Goal: Task Accomplishment & Management: Use online tool/utility

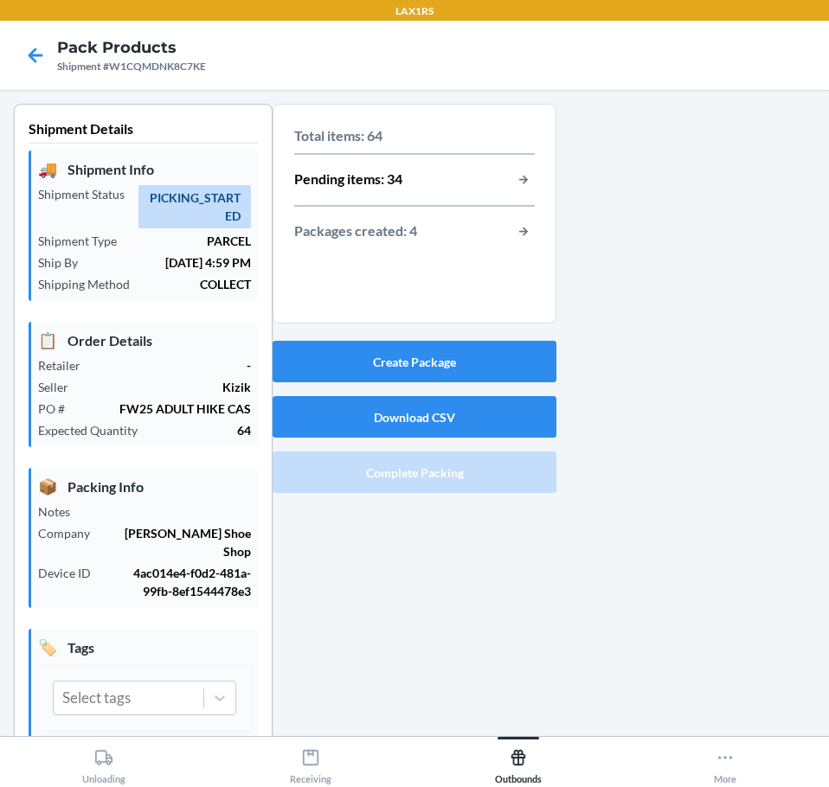
scroll to position [46, 0]
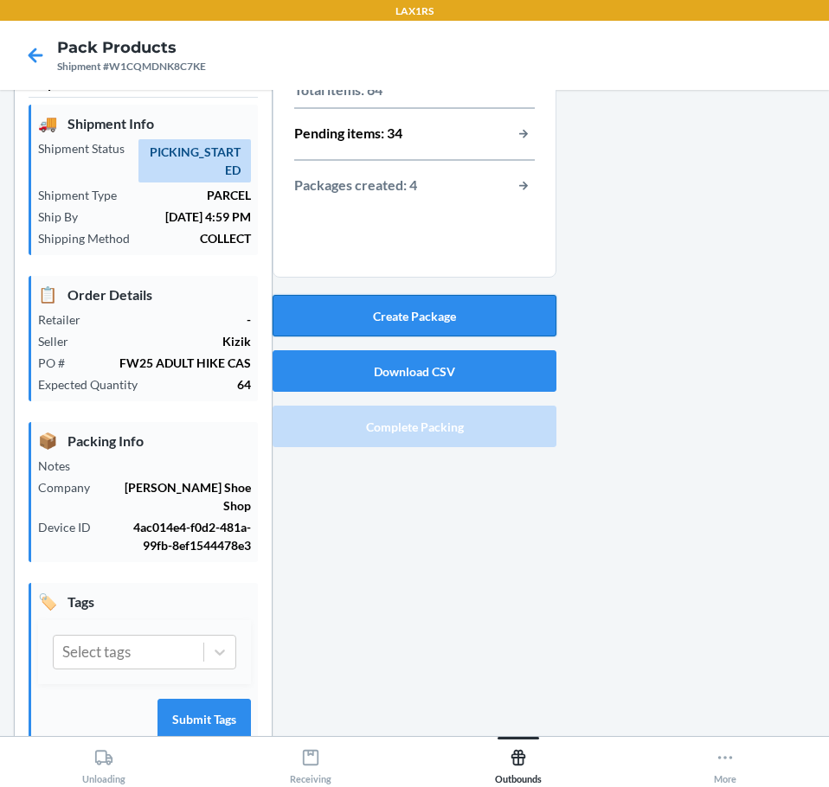
click at [463, 322] on button "Create Package" at bounding box center [415, 316] width 284 height 42
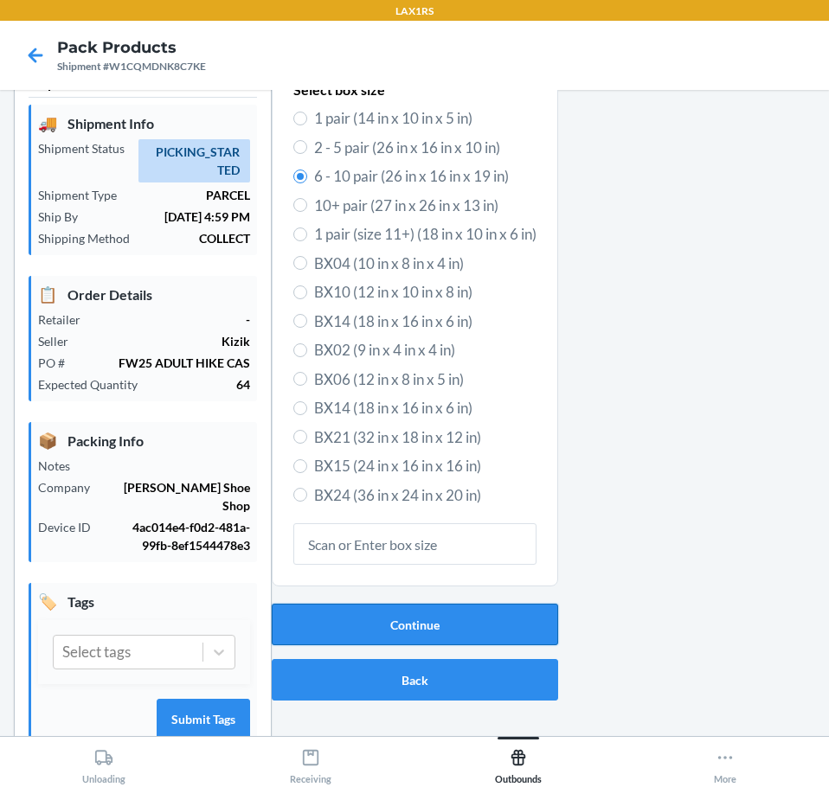
click at [478, 623] on button "Continue" at bounding box center [415, 625] width 286 height 42
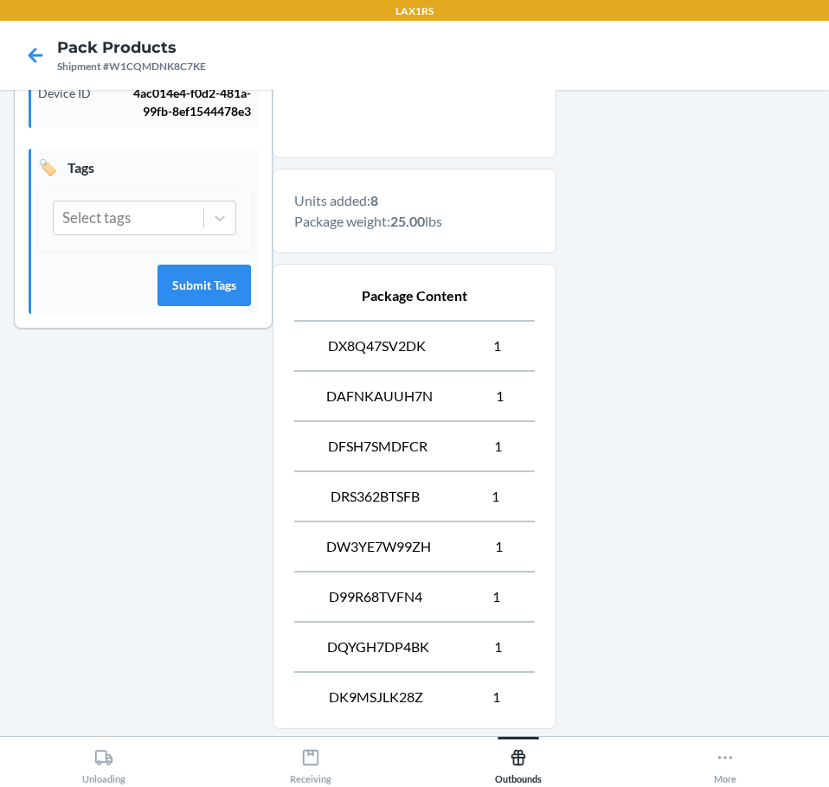
scroll to position [650, 0]
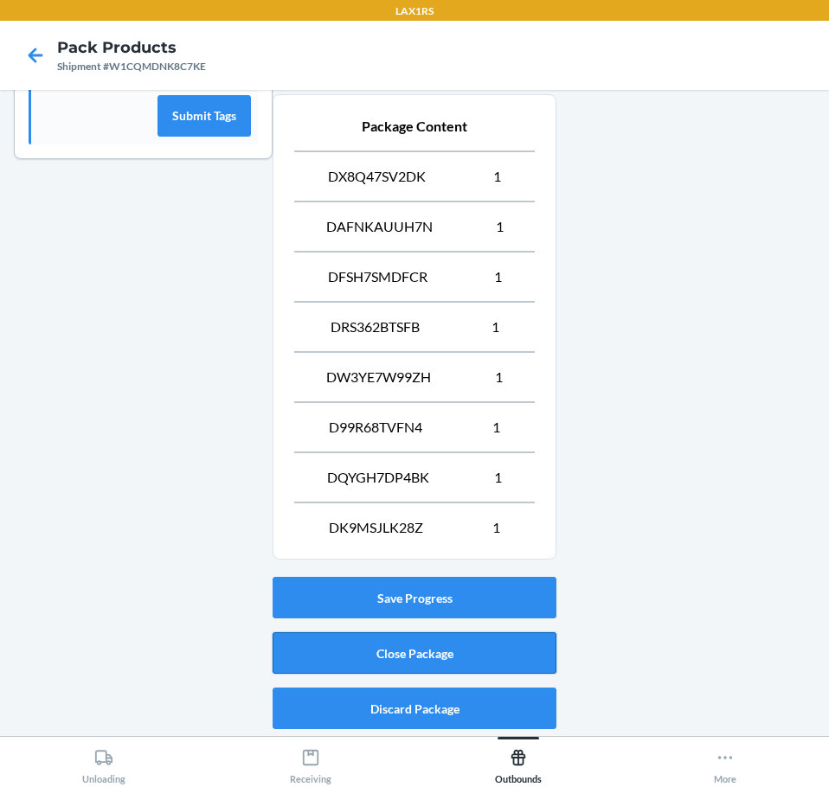
click at [480, 662] on button "Close Package" at bounding box center [415, 653] width 284 height 42
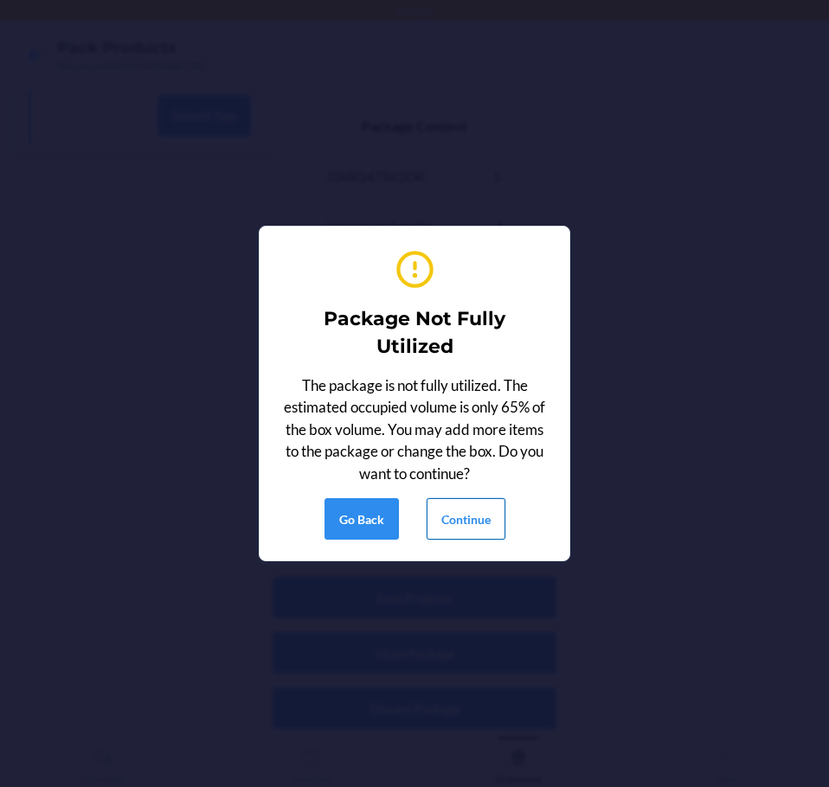
click at [471, 534] on button "Continue" at bounding box center [465, 519] width 79 height 42
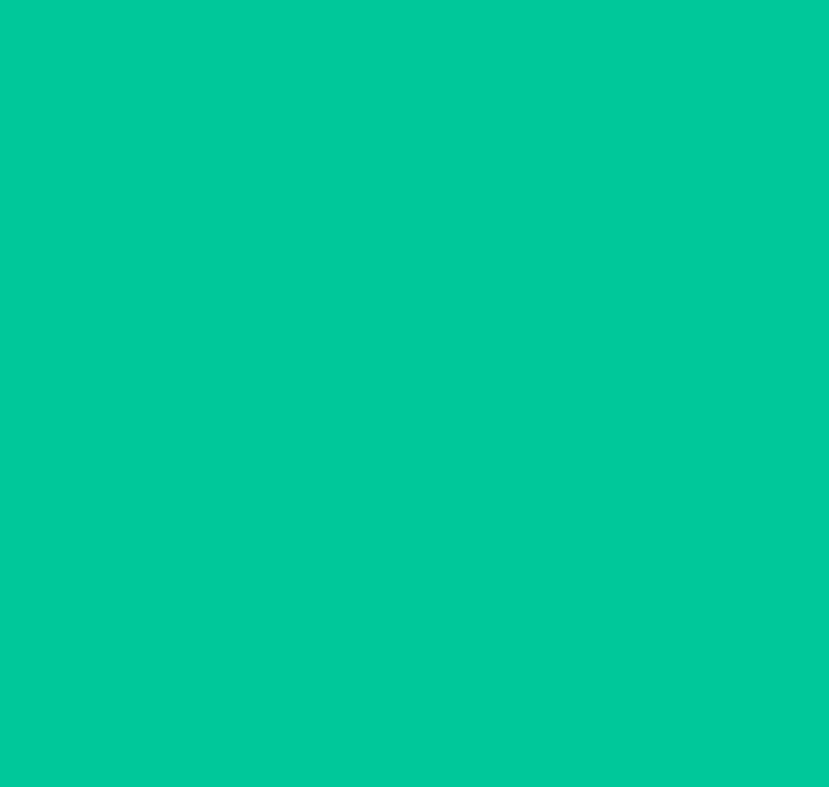
scroll to position [46, 0]
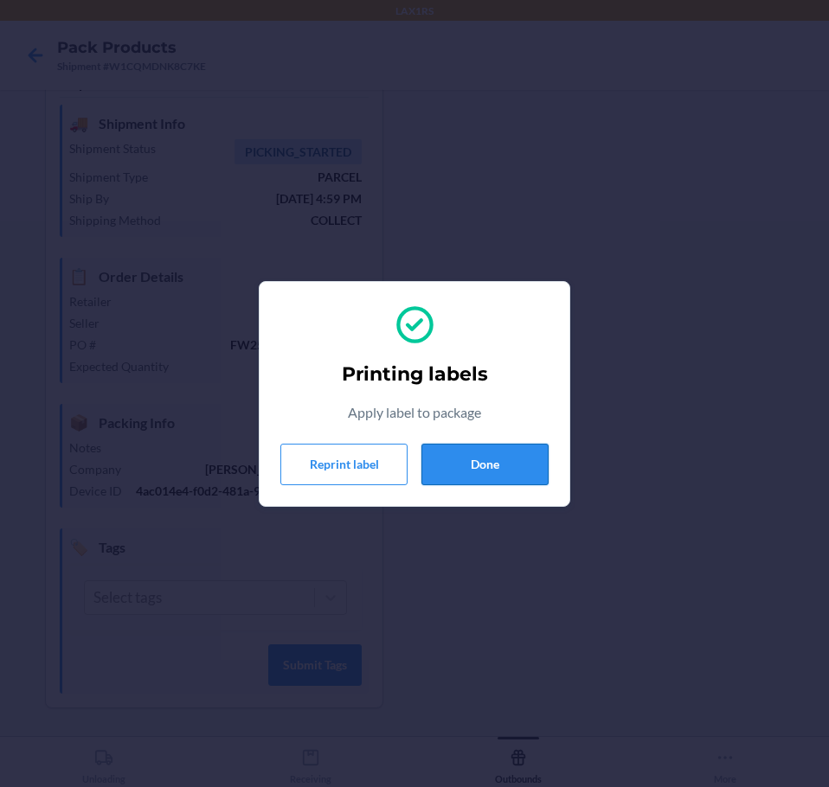
click at [500, 483] on button "Done" at bounding box center [484, 465] width 127 height 42
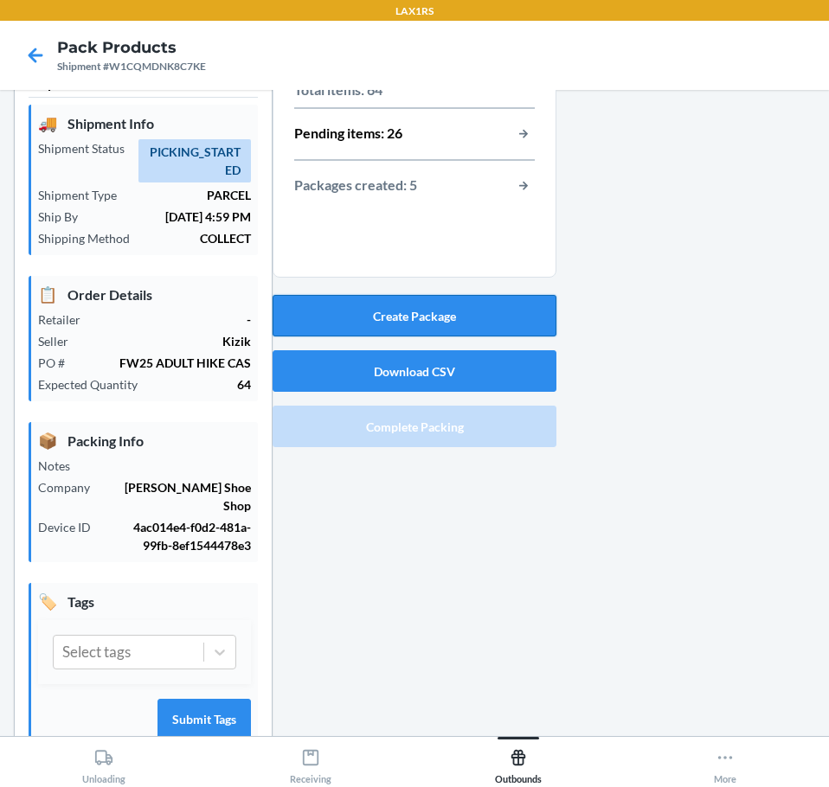
click at [385, 305] on button "Create Package" at bounding box center [415, 316] width 284 height 42
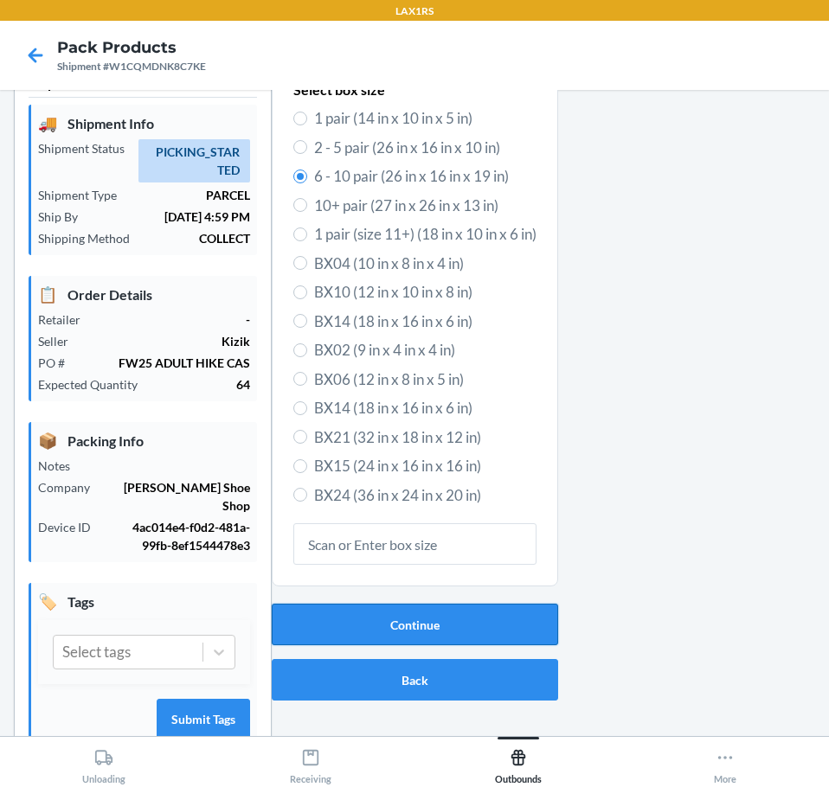
click at [339, 619] on button "Continue" at bounding box center [415, 625] width 286 height 42
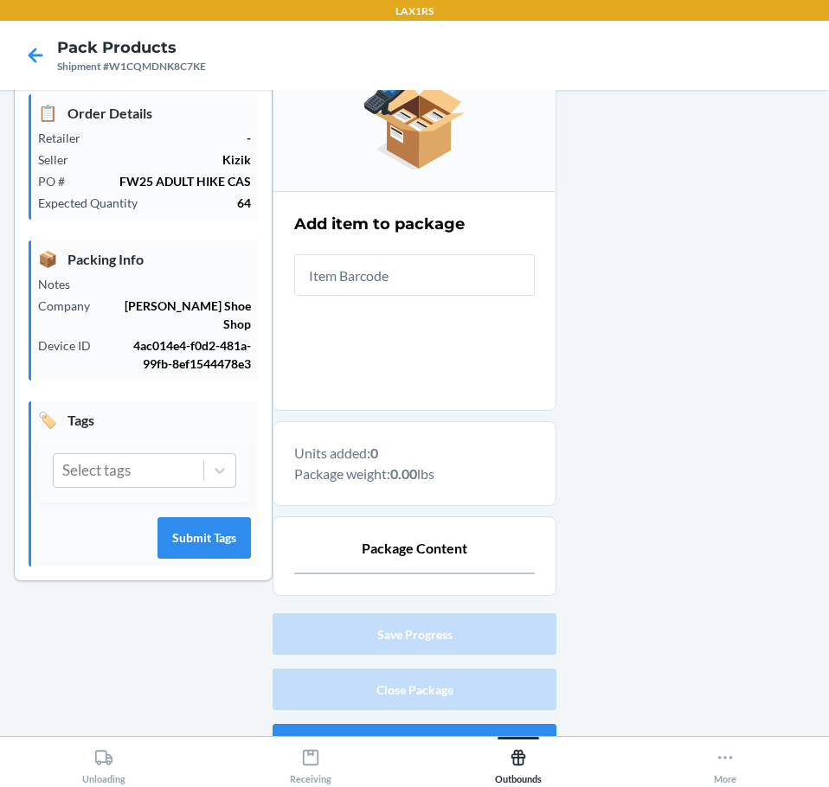
scroll to position [264, 0]
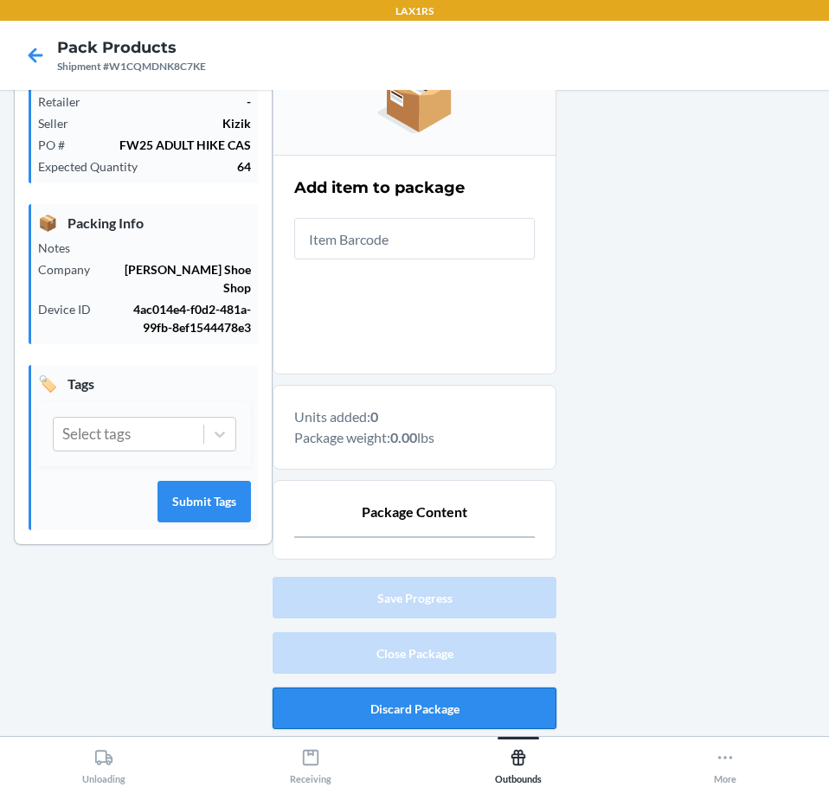
click at [367, 703] on button "Discard Package" at bounding box center [415, 709] width 284 height 42
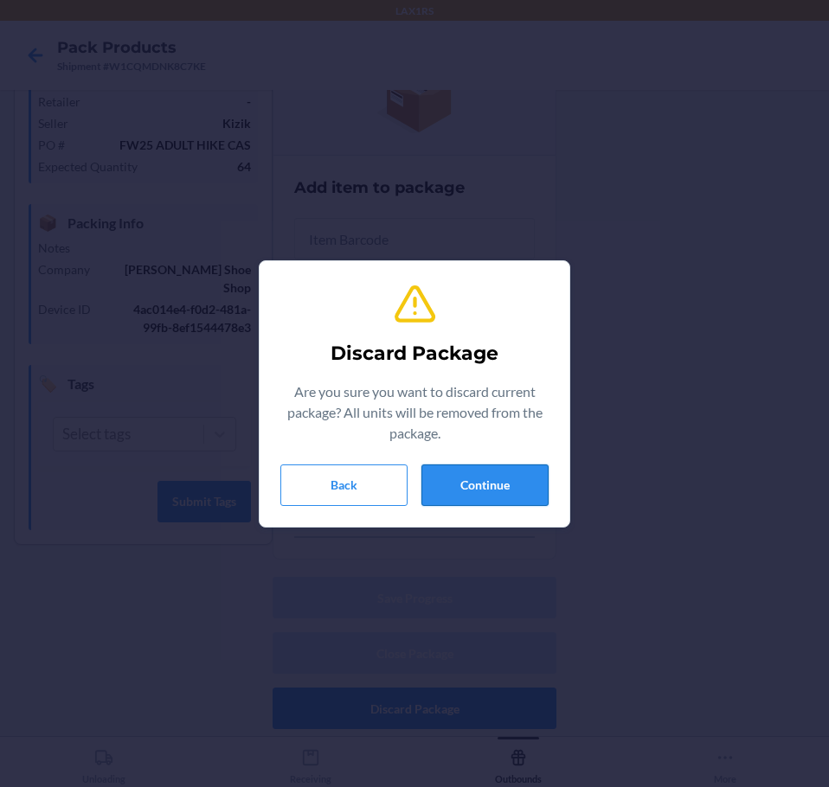
click at [490, 480] on button "Continue" at bounding box center [484, 486] width 127 height 42
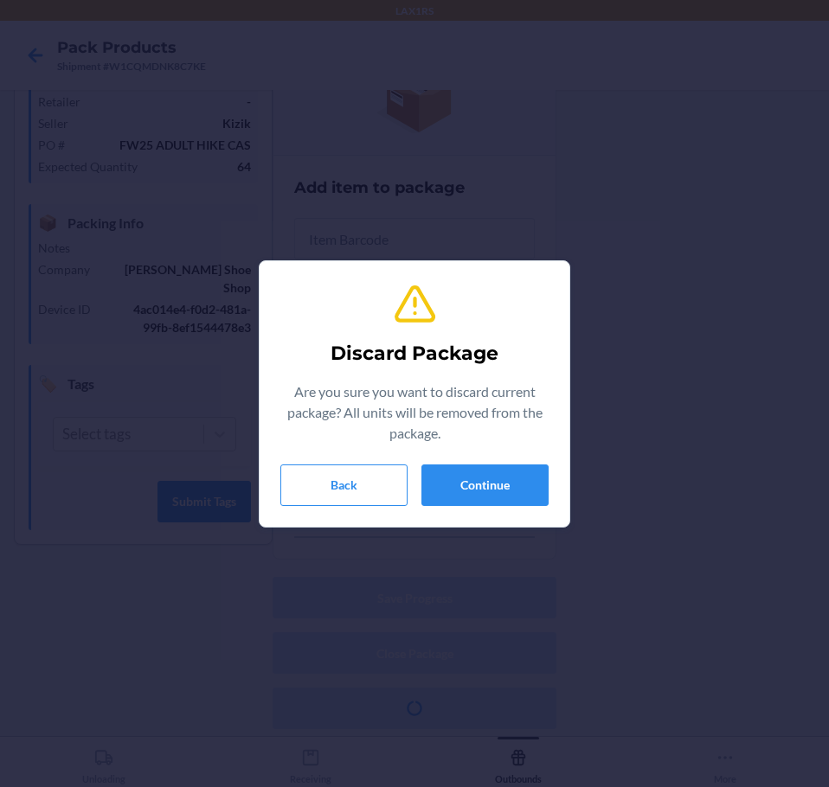
scroll to position [82, 0]
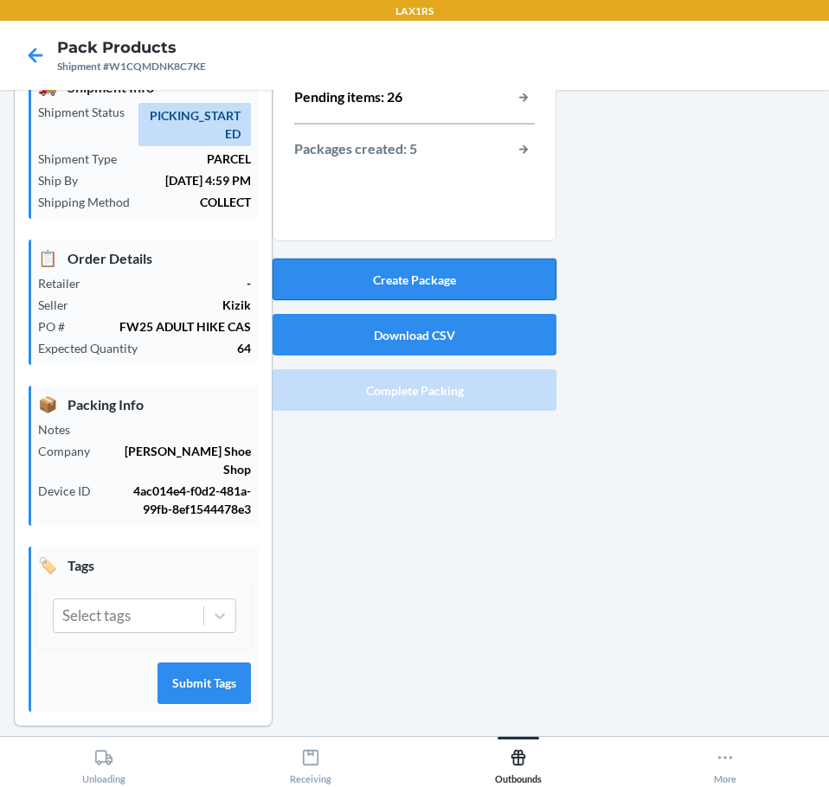
click at [474, 278] on button "Create Package" at bounding box center [415, 280] width 284 height 42
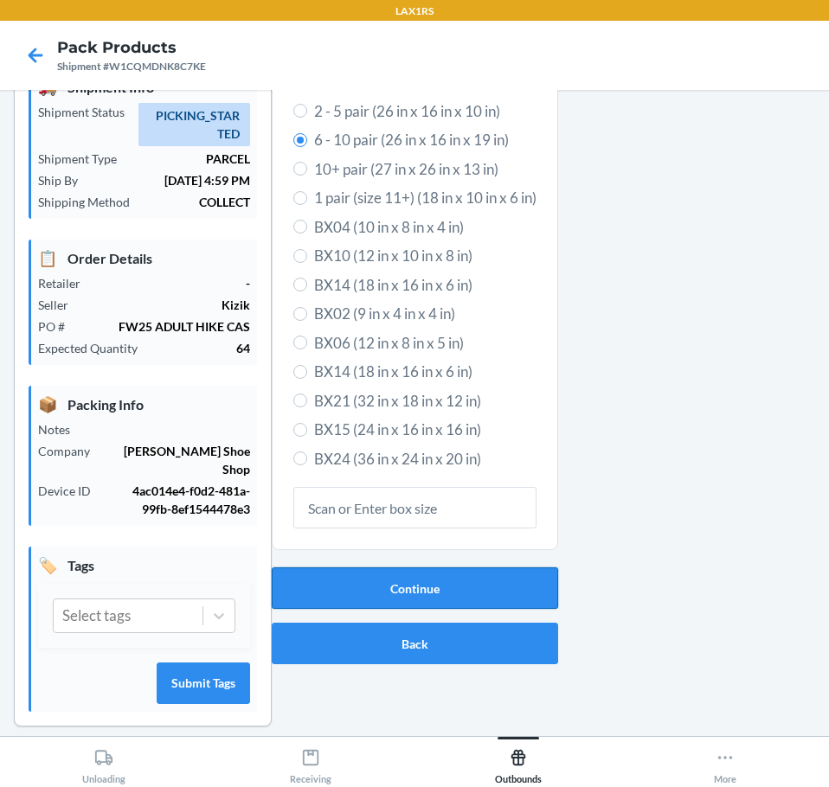
click at [380, 597] on button "Continue" at bounding box center [415, 589] width 286 height 42
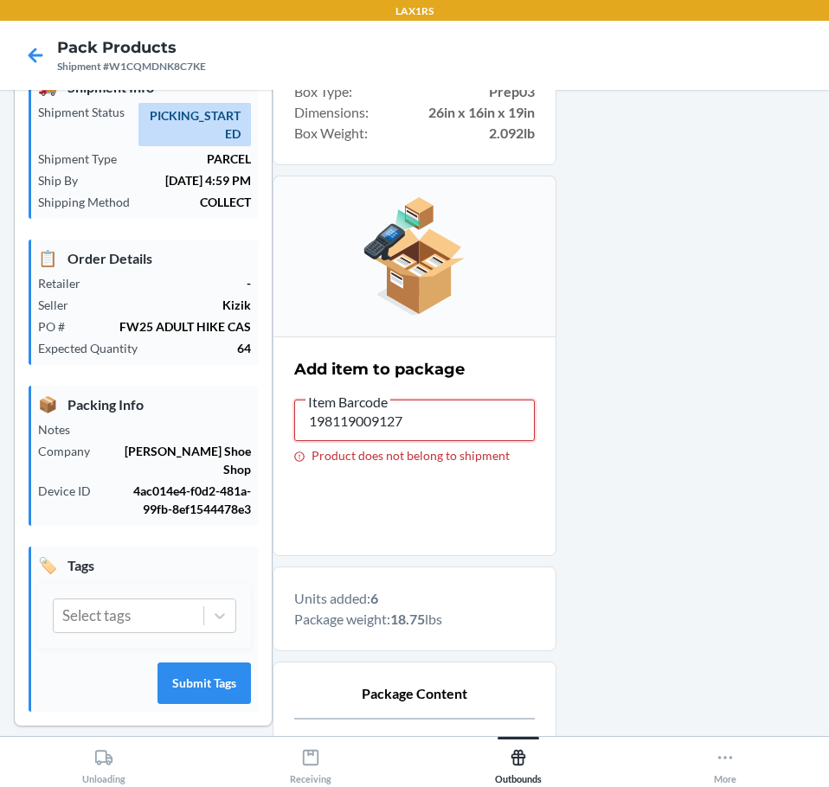
drag, startPoint x: 444, startPoint y: 423, endPoint x: 204, endPoint y: 499, distance: 251.4
click at [204, 499] on div "Shipment Details 🚚 Shipment Info Shipment Status PICKING_STARTED Shipment Type …" at bounding box center [414, 613] width 801 height 1182
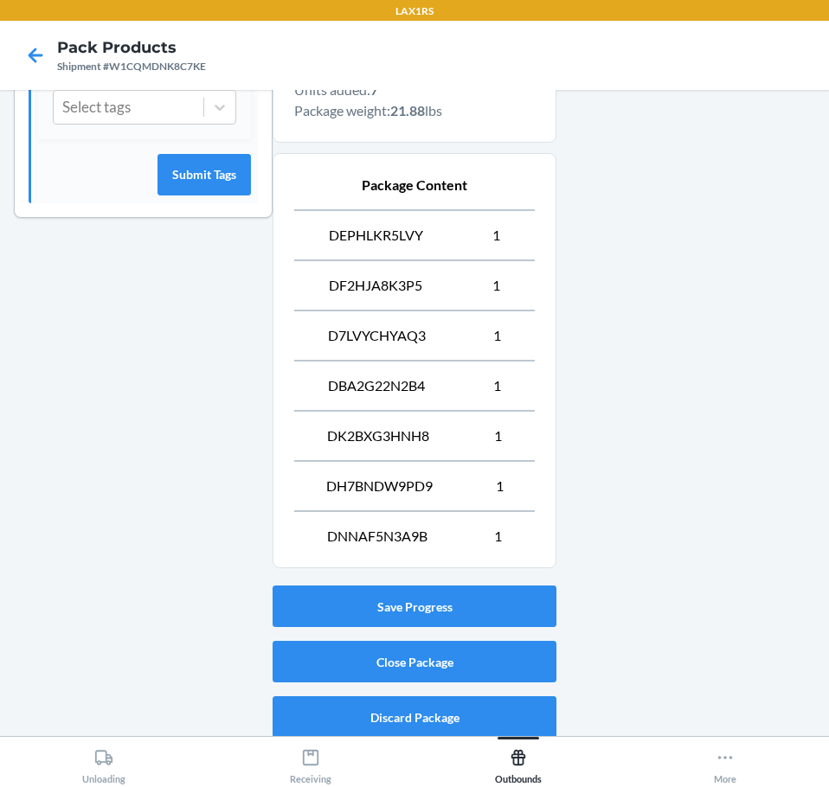
scroll to position [600, 0]
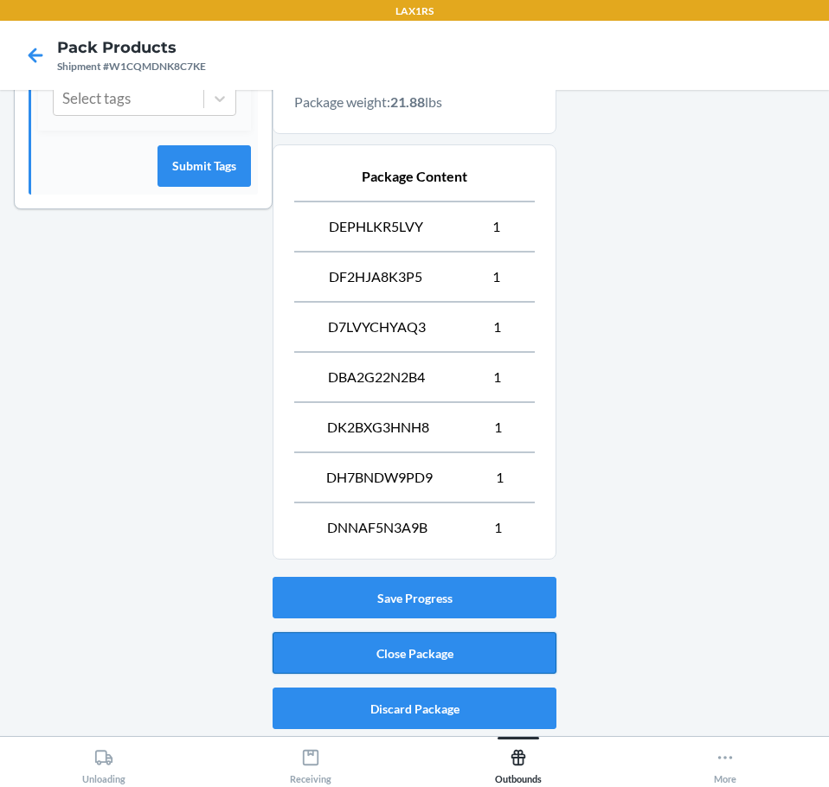
click at [462, 659] on button "Close Package" at bounding box center [415, 653] width 284 height 42
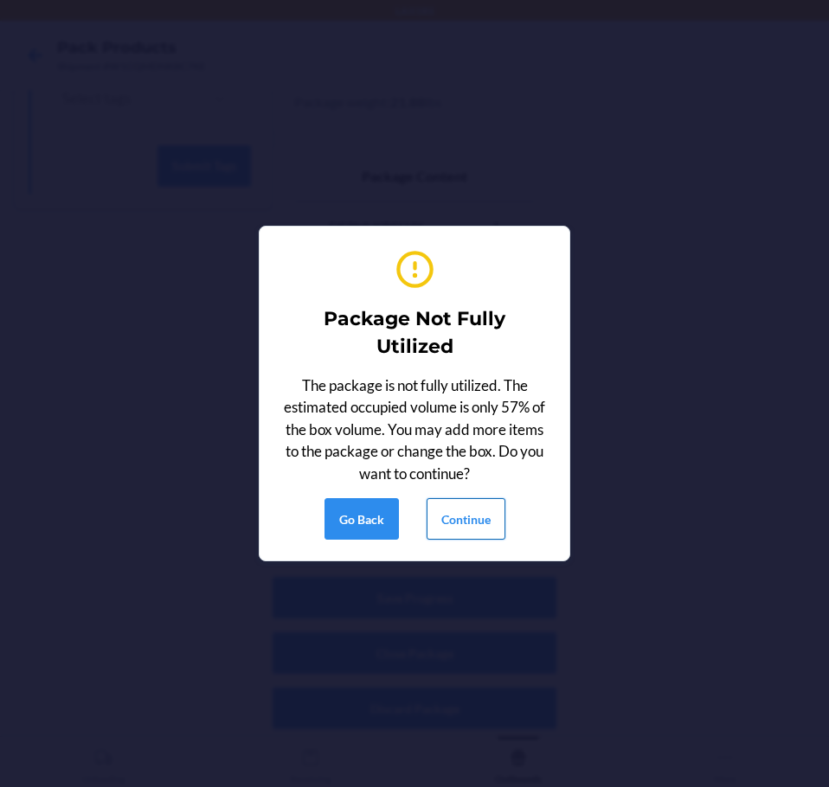
click at [465, 524] on button "Continue" at bounding box center [465, 519] width 79 height 42
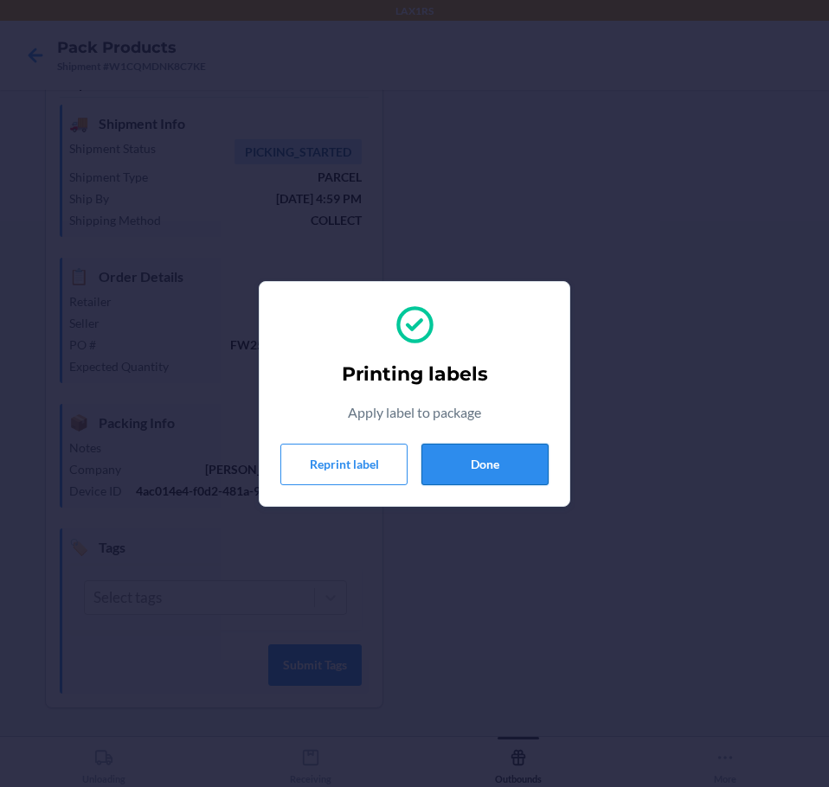
click at [480, 460] on button "Done" at bounding box center [484, 465] width 127 height 42
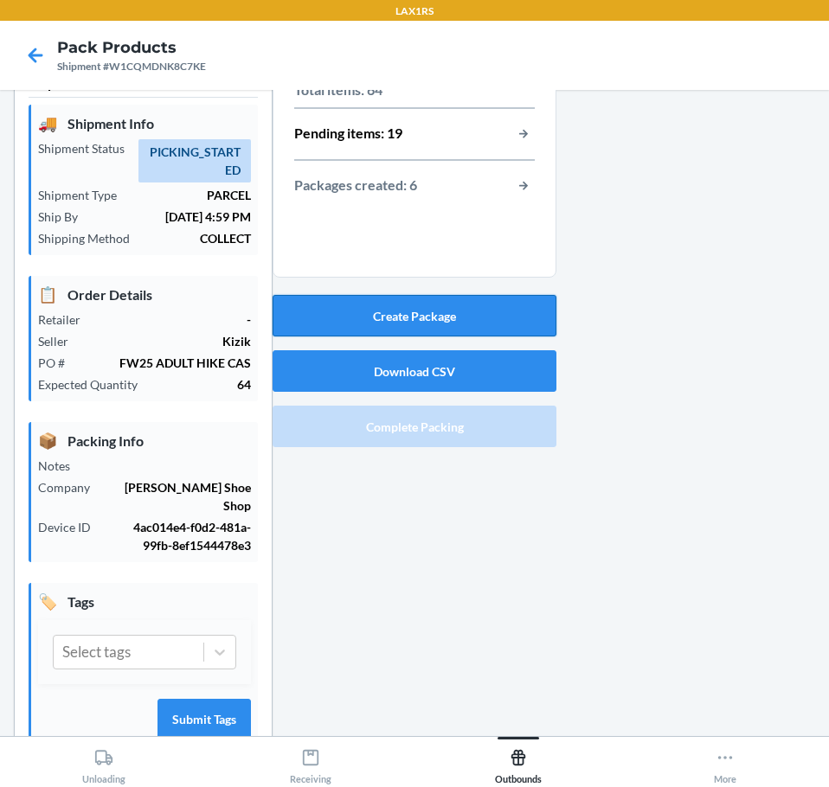
click at [452, 330] on button "Create Package" at bounding box center [415, 316] width 284 height 42
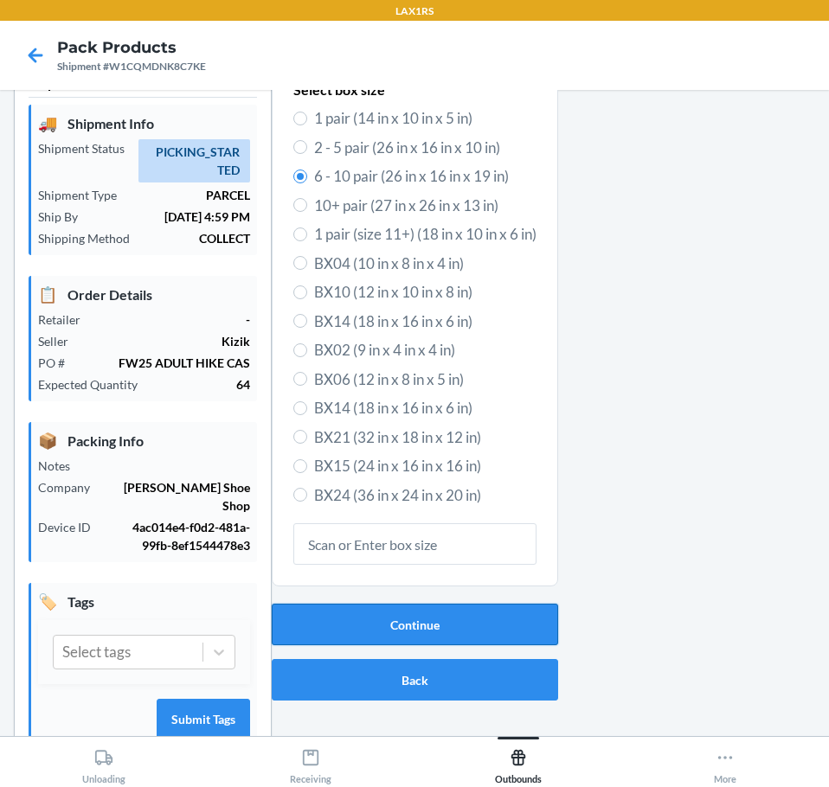
click at [446, 634] on button "Continue" at bounding box center [415, 625] width 286 height 42
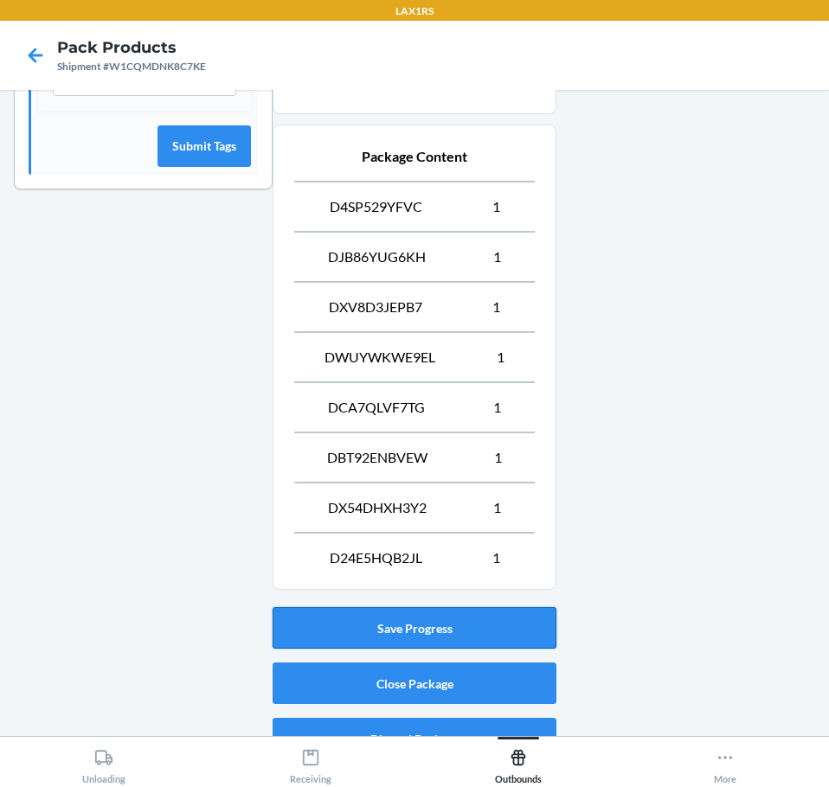
scroll to position [650, 0]
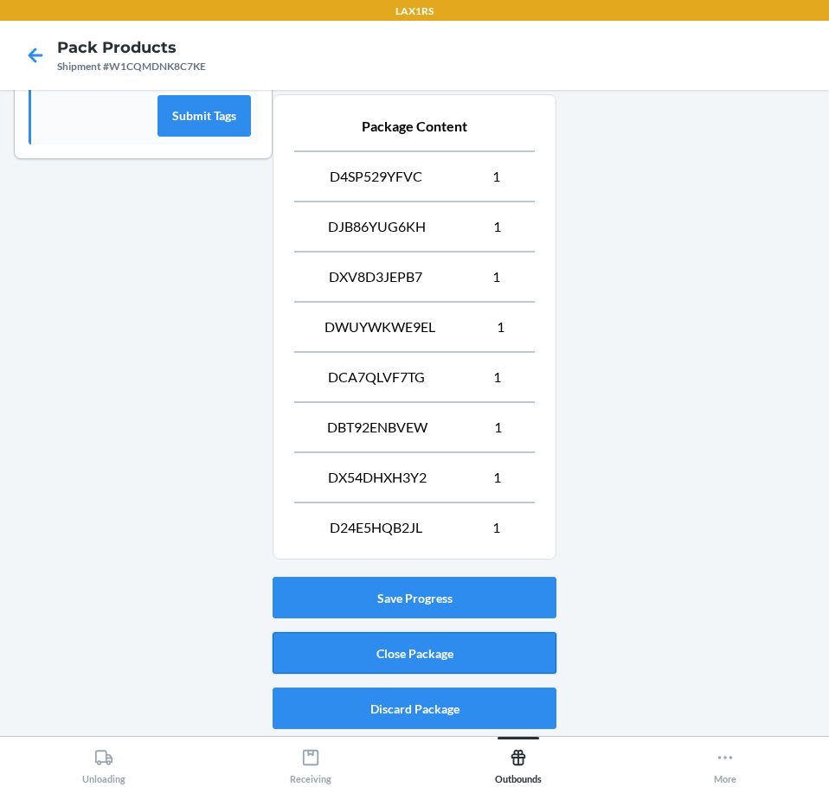
click at [361, 657] on button "Close Package" at bounding box center [415, 653] width 284 height 42
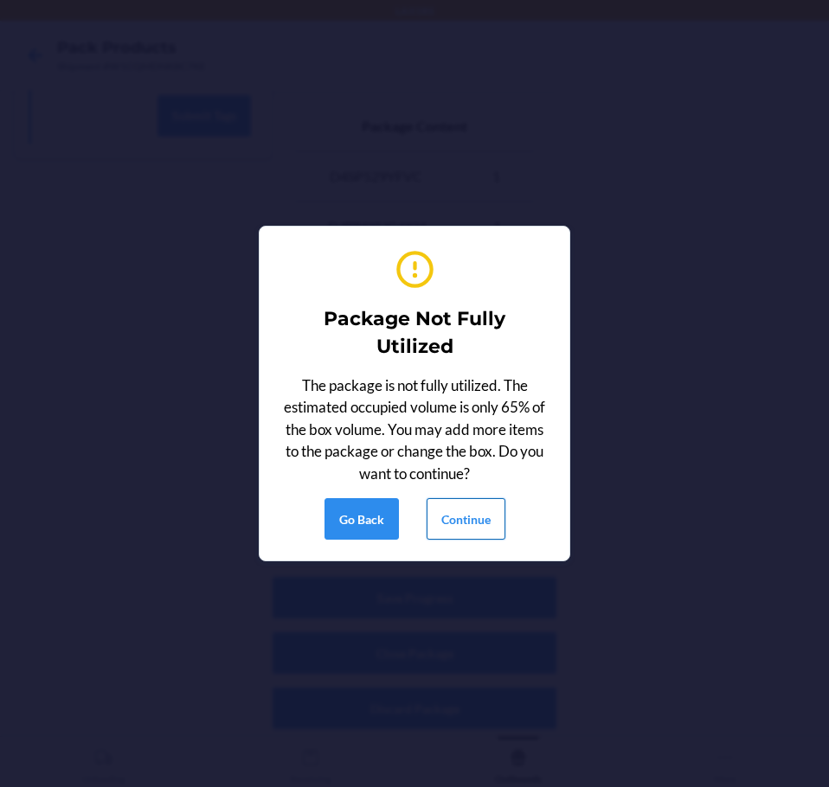
click at [480, 535] on button "Continue" at bounding box center [465, 519] width 79 height 42
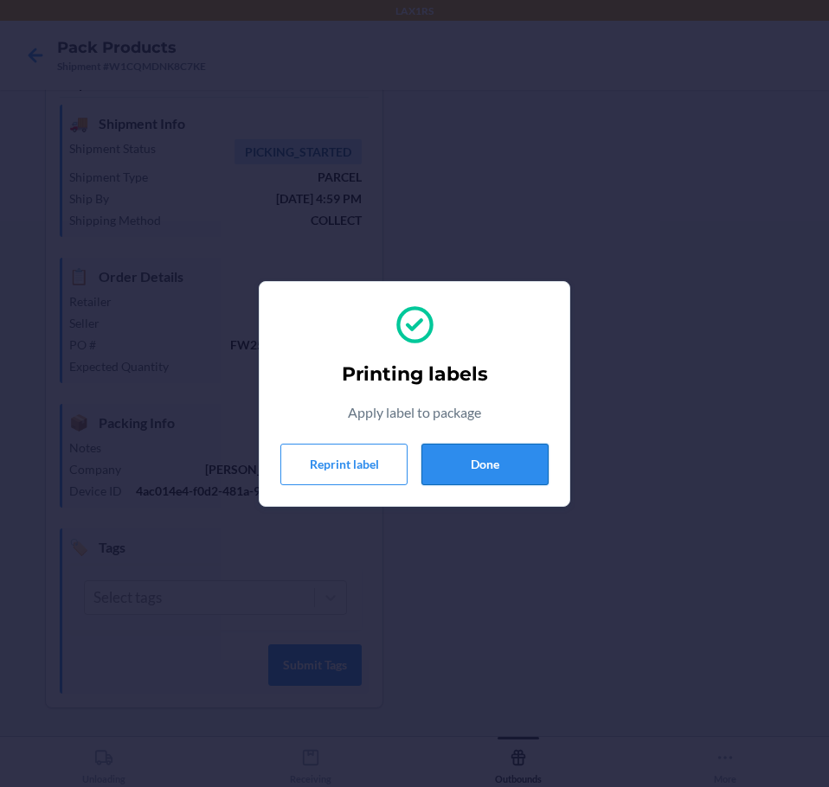
click at [465, 475] on button "Done" at bounding box center [484, 465] width 127 height 42
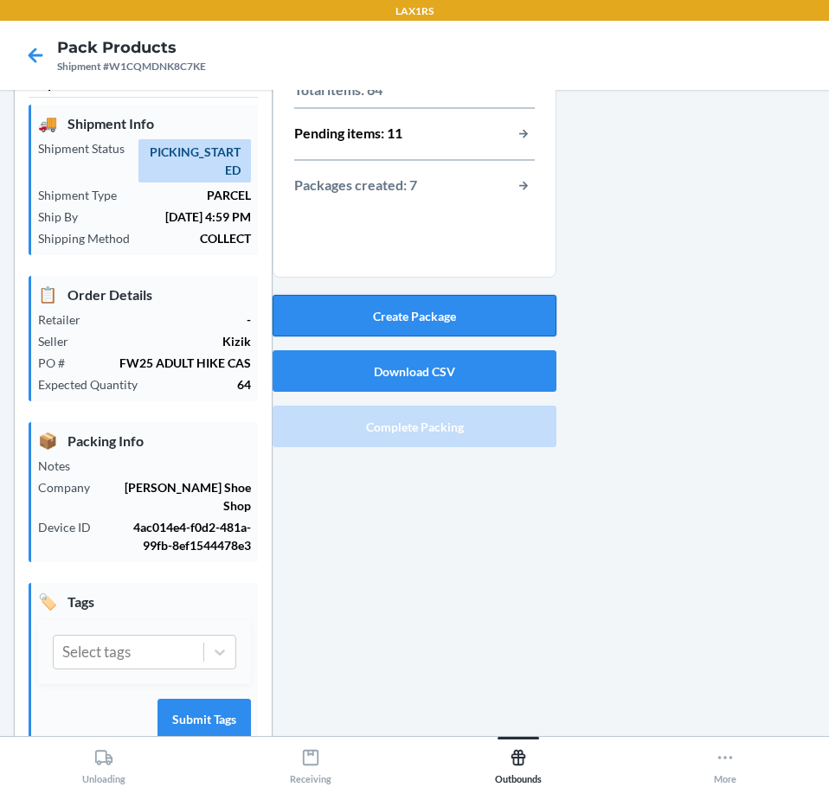
click at [474, 303] on button "Create Package" at bounding box center [415, 316] width 284 height 42
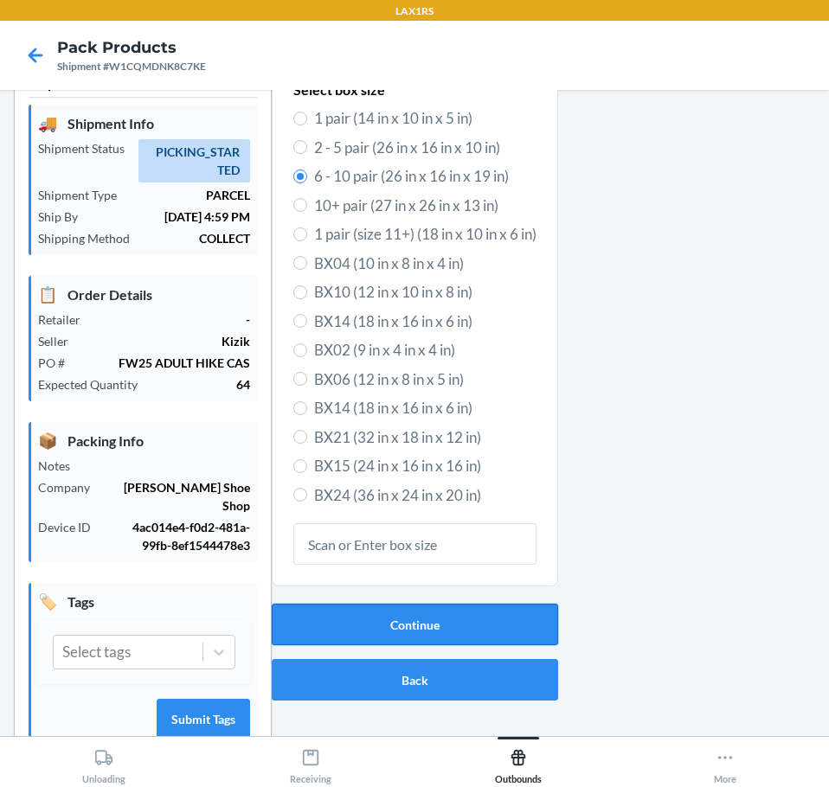
click at [379, 628] on button "Continue" at bounding box center [415, 625] width 286 height 42
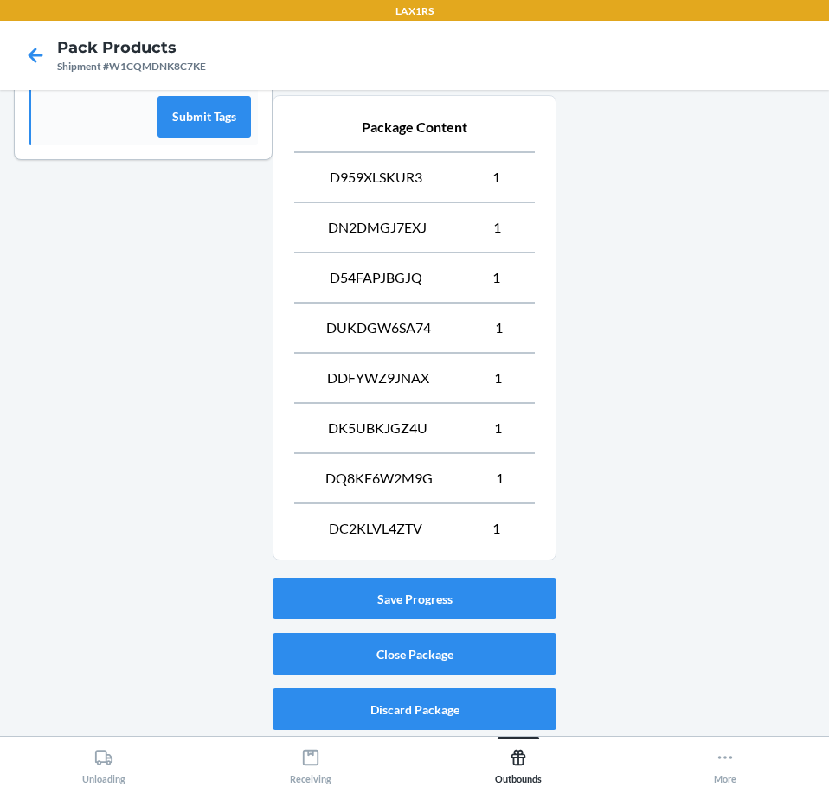
scroll to position [650, 0]
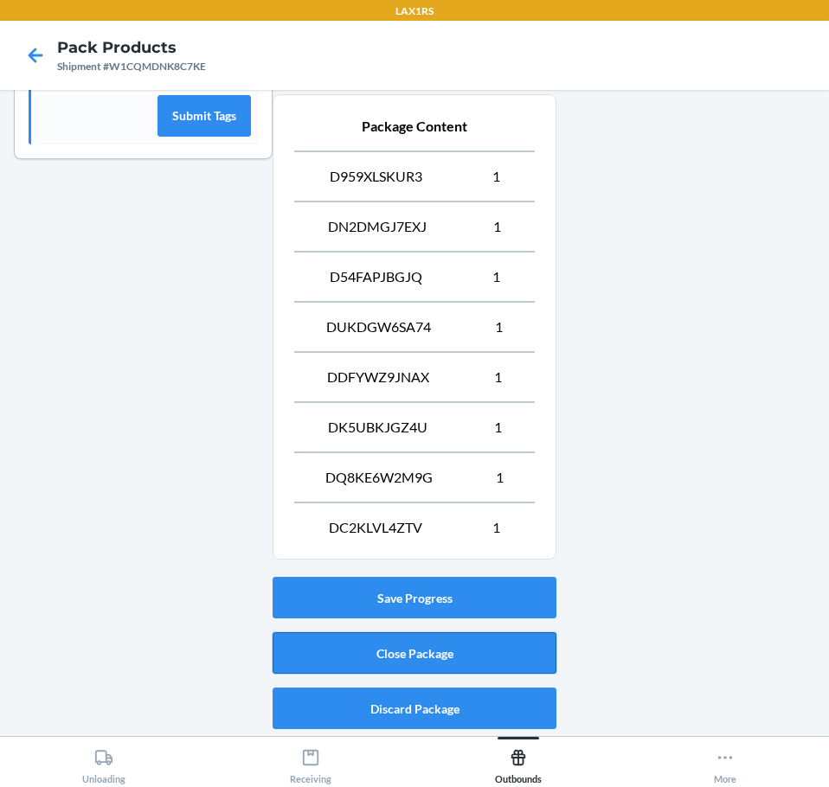
click at [362, 650] on button "Close Package" at bounding box center [415, 653] width 284 height 42
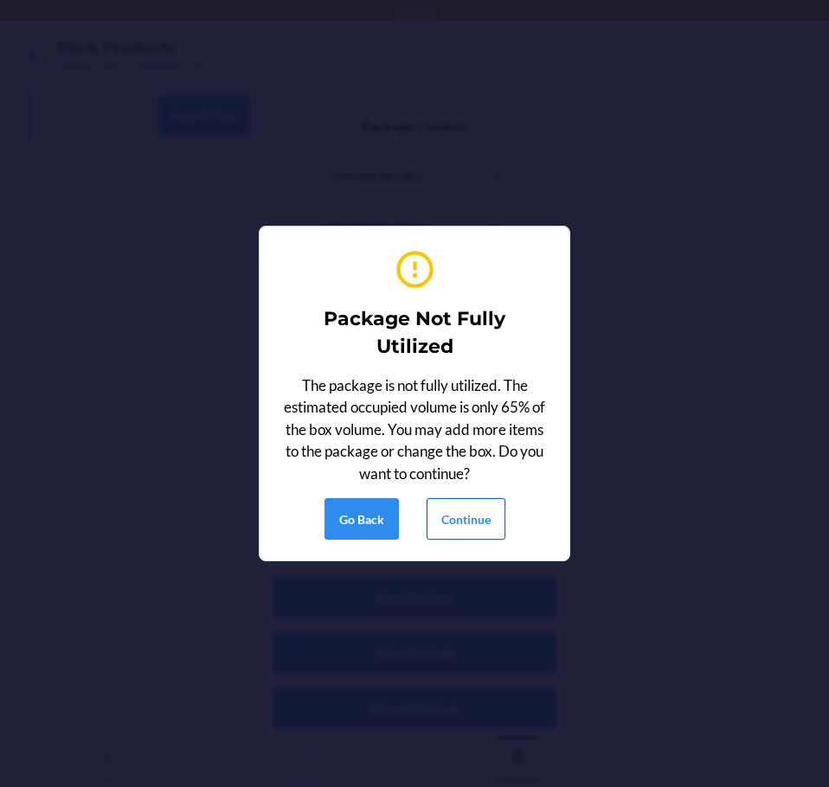
click at [446, 522] on button "Continue" at bounding box center [465, 519] width 79 height 42
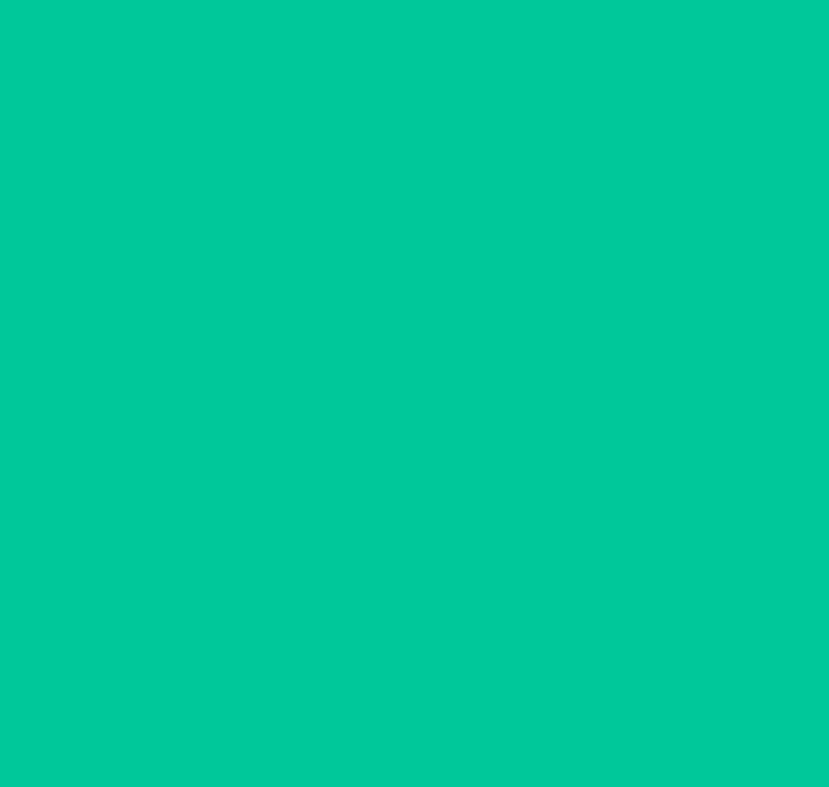
scroll to position [46, 0]
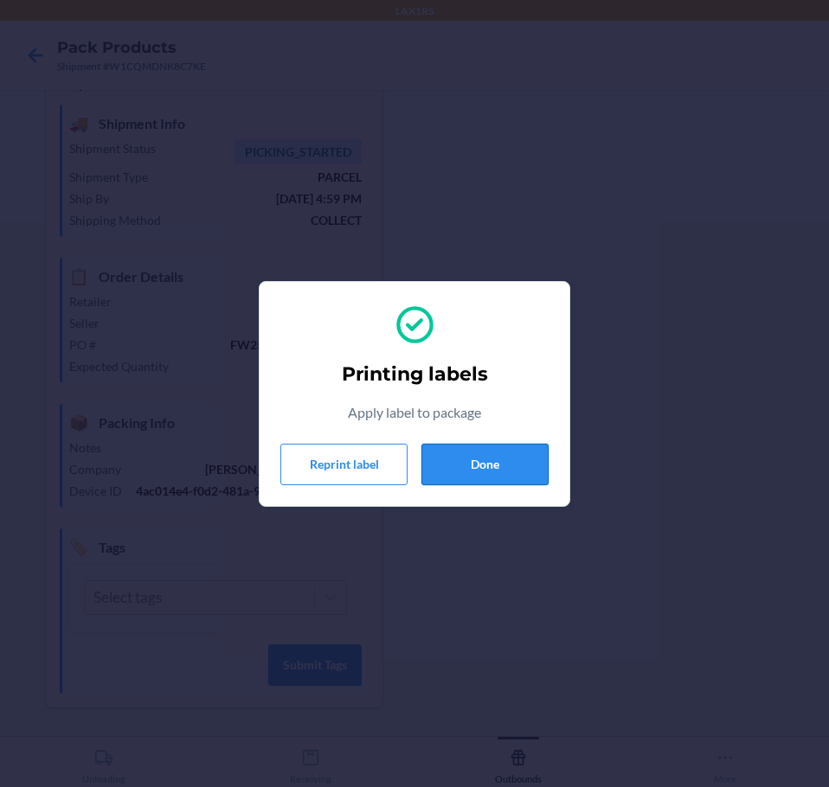
click at [452, 455] on button "Done" at bounding box center [484, 465] width 127 height 42
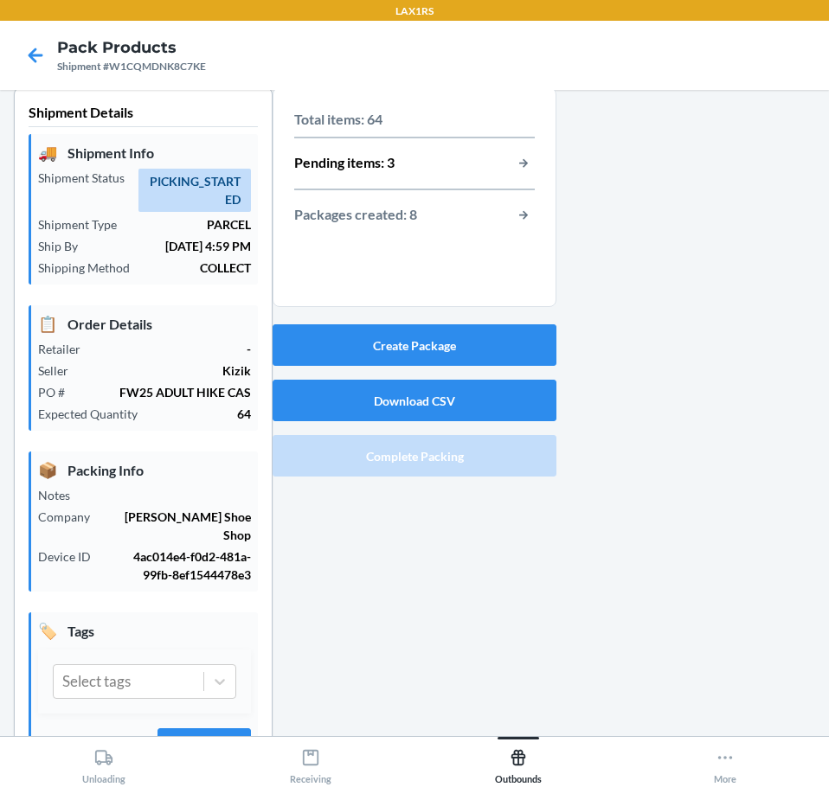
scroll to position [0, 0]
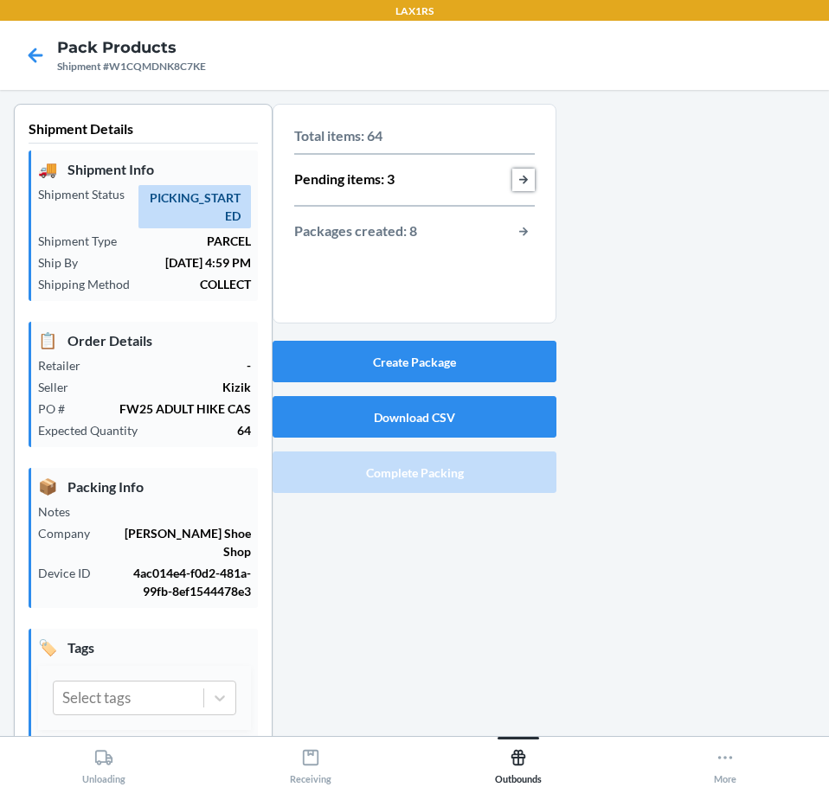
click at [518, 172] on button "button-view-pending-items" at bounding box center [523, 180] width 22 height 22
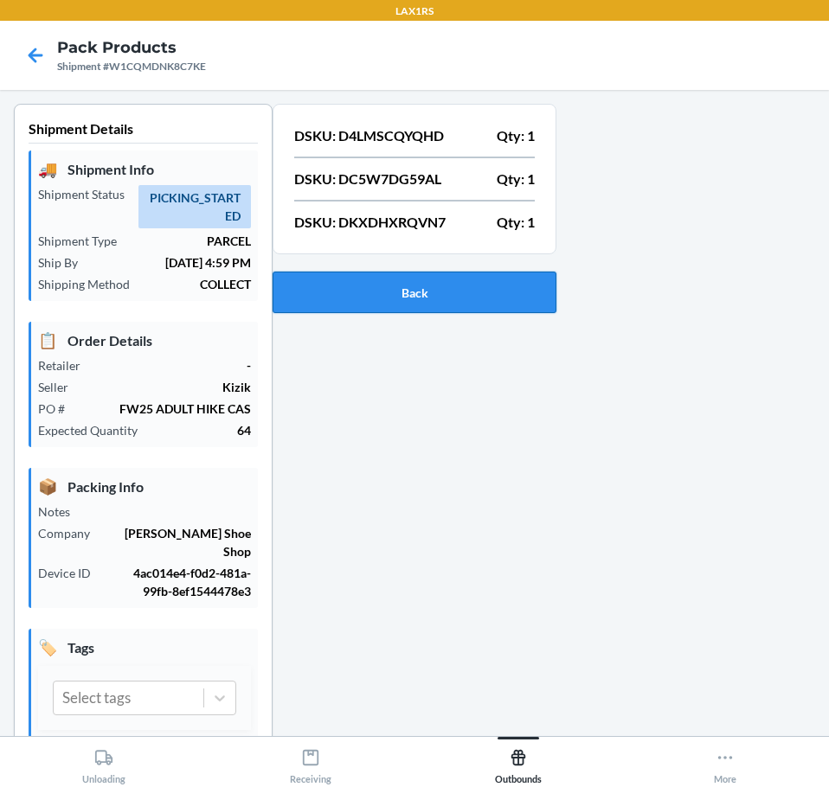
click at [403, 298] on button "Back" at bounding box center [415, 293] width 284 height 42
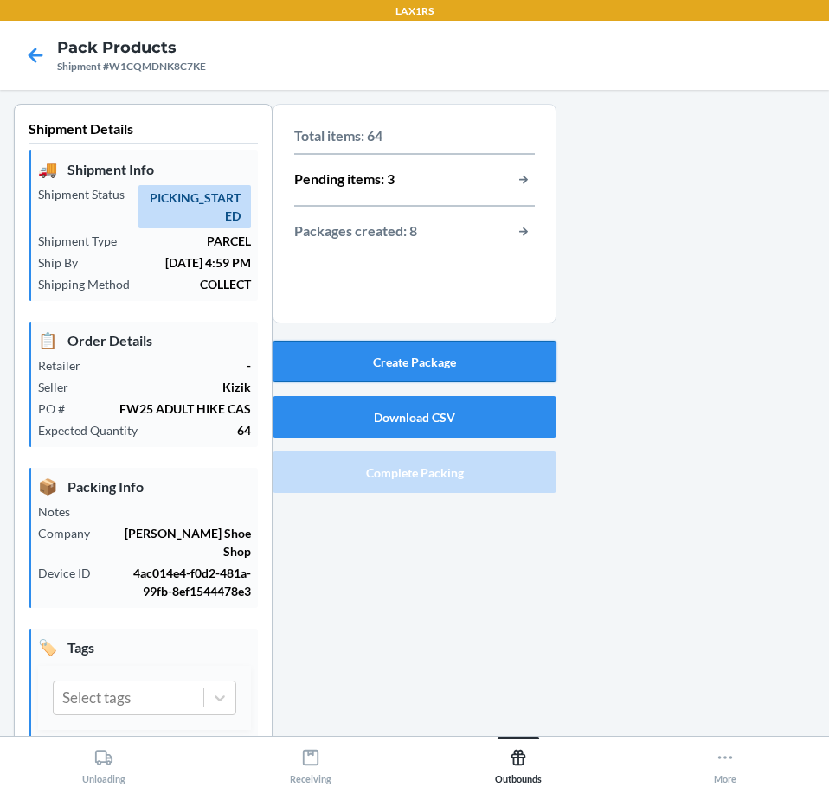
click at [427, 354] on button "Create Package" at bounding box center [415, 362] width 284 height 42
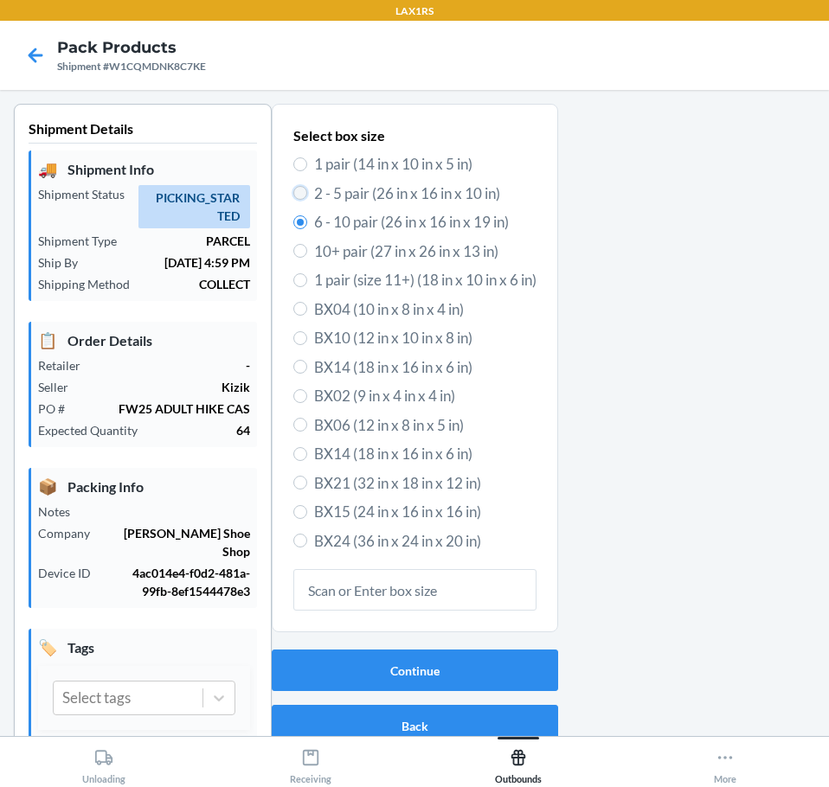
click at [294, 186] on input "2 - 5 pair (26 in x 16 in x 10 in)" at bounding box center [300, 193] width 14 height 14
radio input "true"
radio input "false"
click at [354, 654] on button "Continue" at bounding box center [415, 671] width 286 height 42
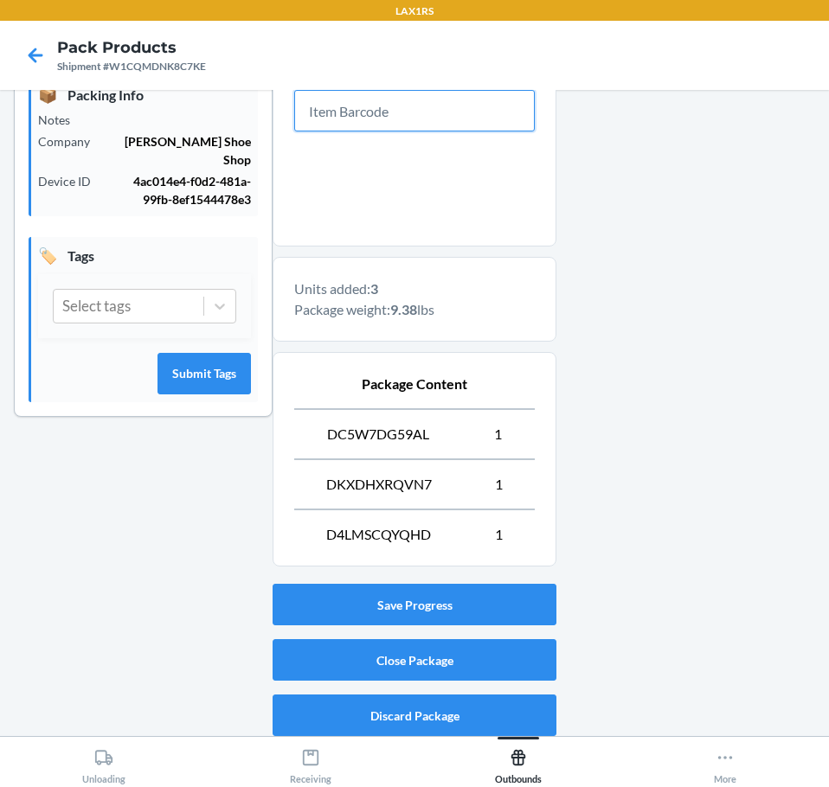
scroll to position [399, 0]
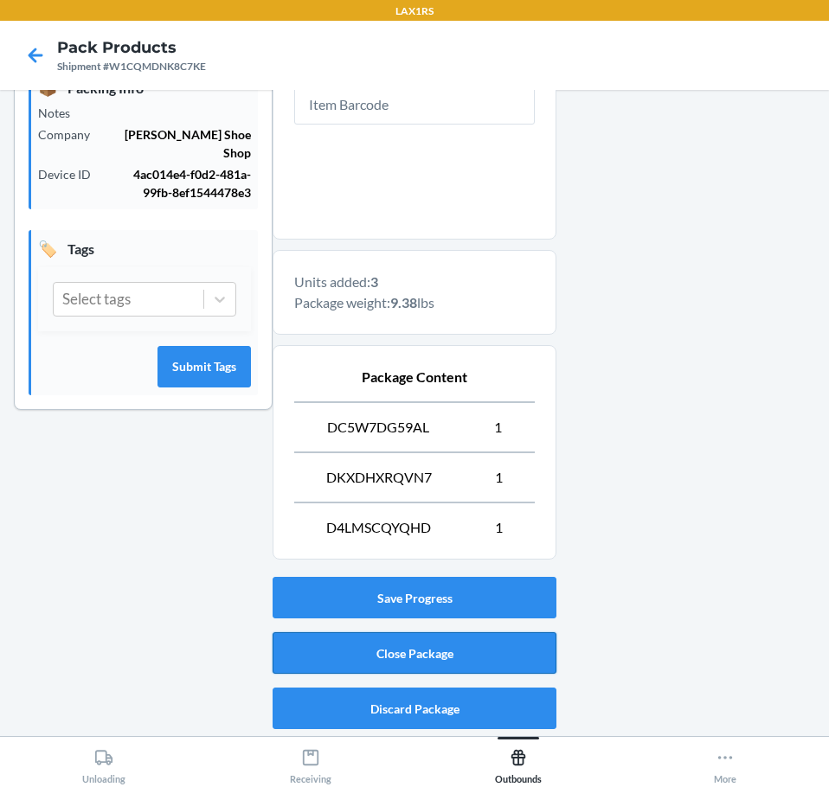
click at [388, 642] on button "Close Package" at bounding box center [415, 653] width 284 height 42
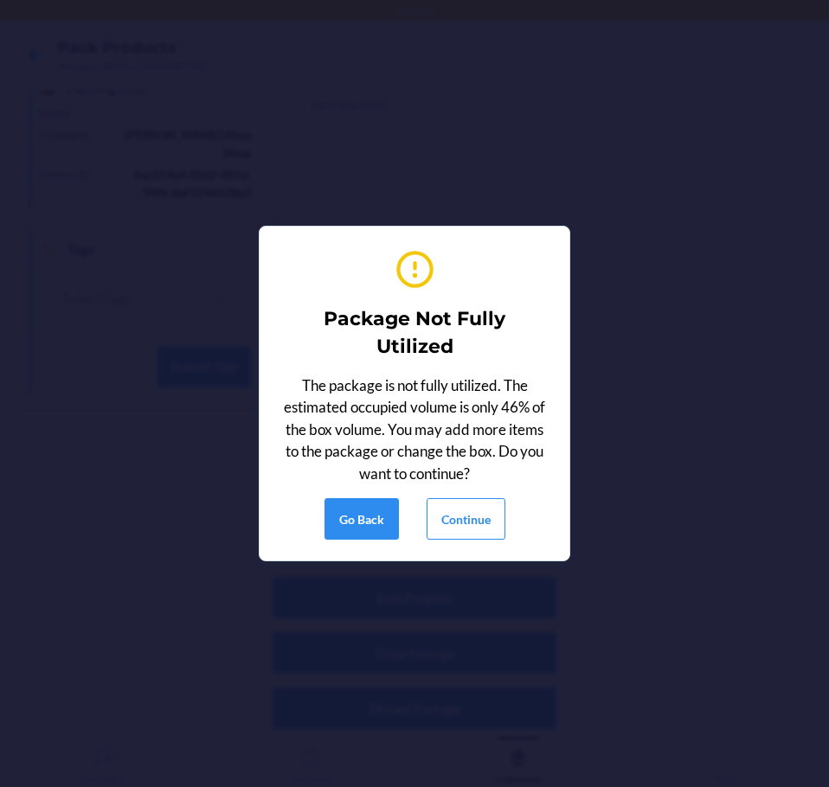
click at [510, 493] on div "Package Not Fully Utilized The package is not fully utilized. The estimated occ…" at bounding box center [414, 393] width 268 height 307
click at [496, 511] on button "Continue" at bounding box center [465, 519] width 79 height 42
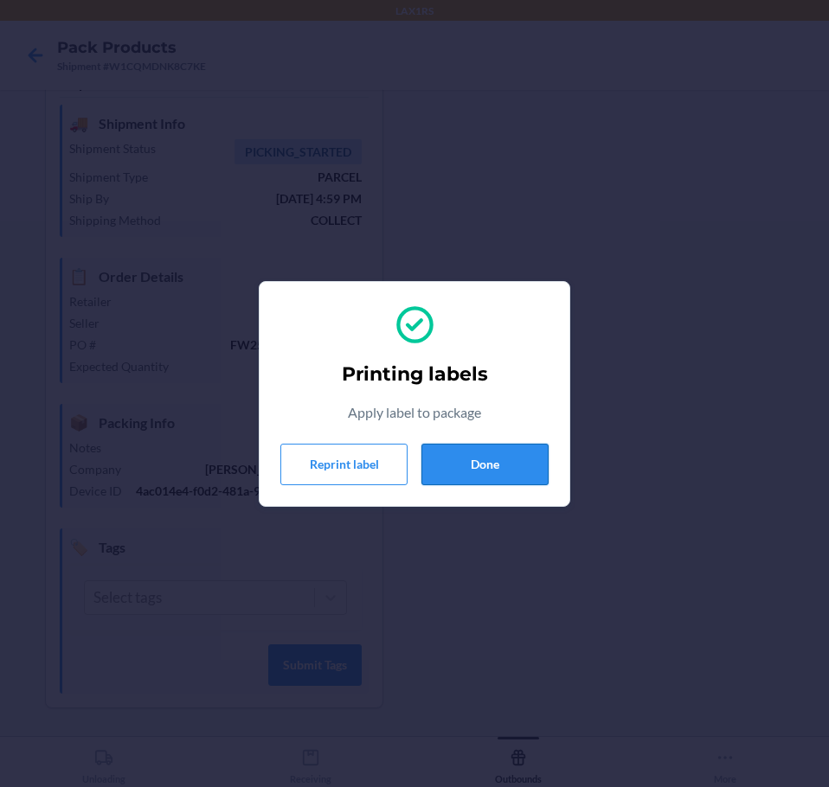
click at [515, 484] on button "Done" at bounding box center [484, 465] width 127 height 42
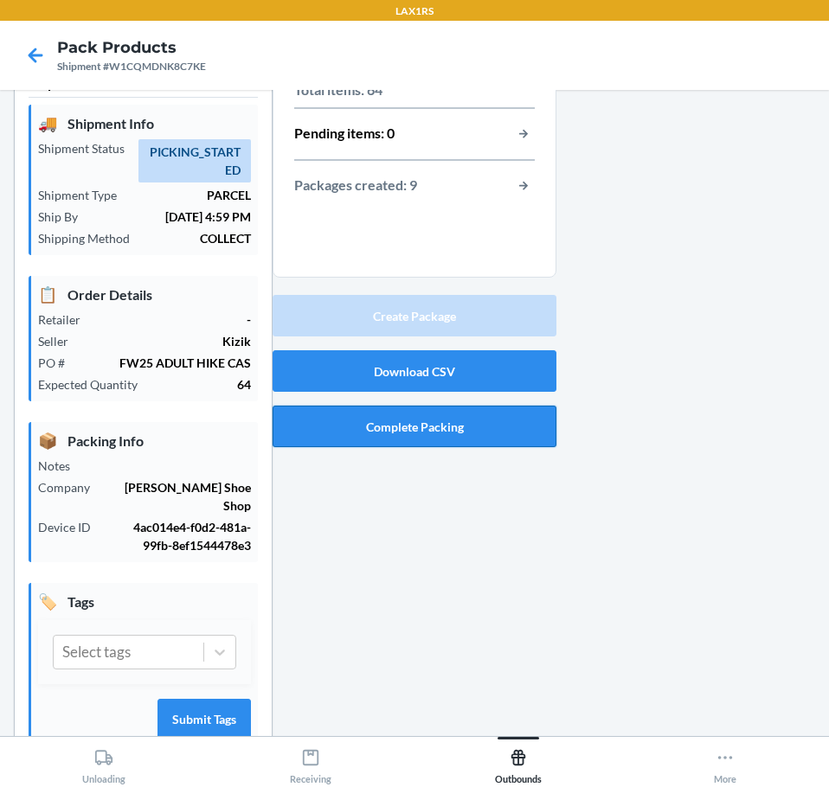
click at [428, 420] on button "Complete Packing" at bounding box center [415, 427] width 284 height 42
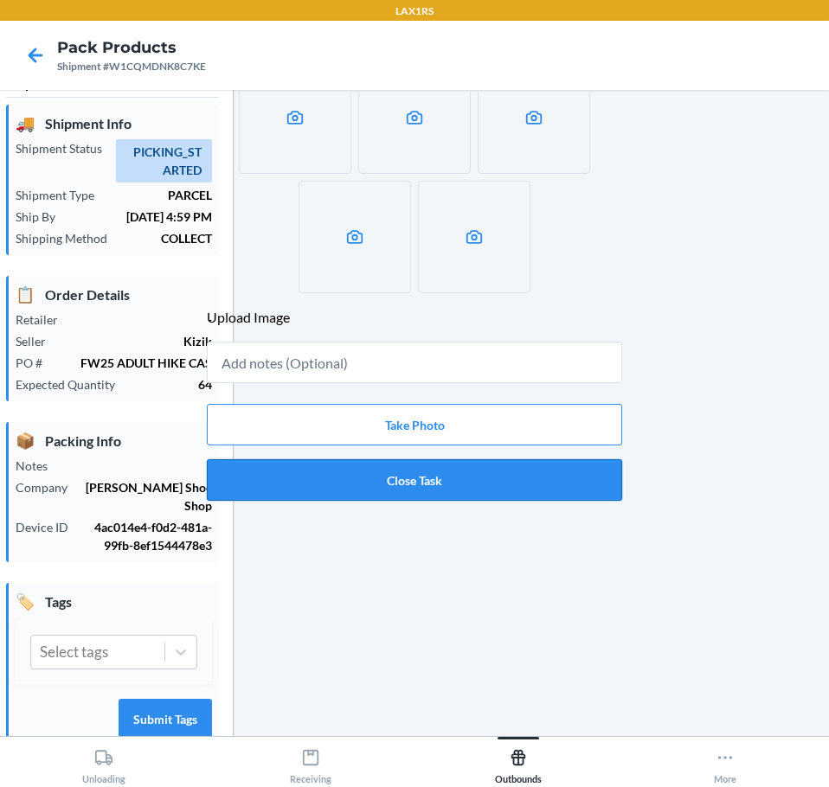
click at [411, 483] on button "Close Task" at bounding box center [414, 480] width 415 height 42
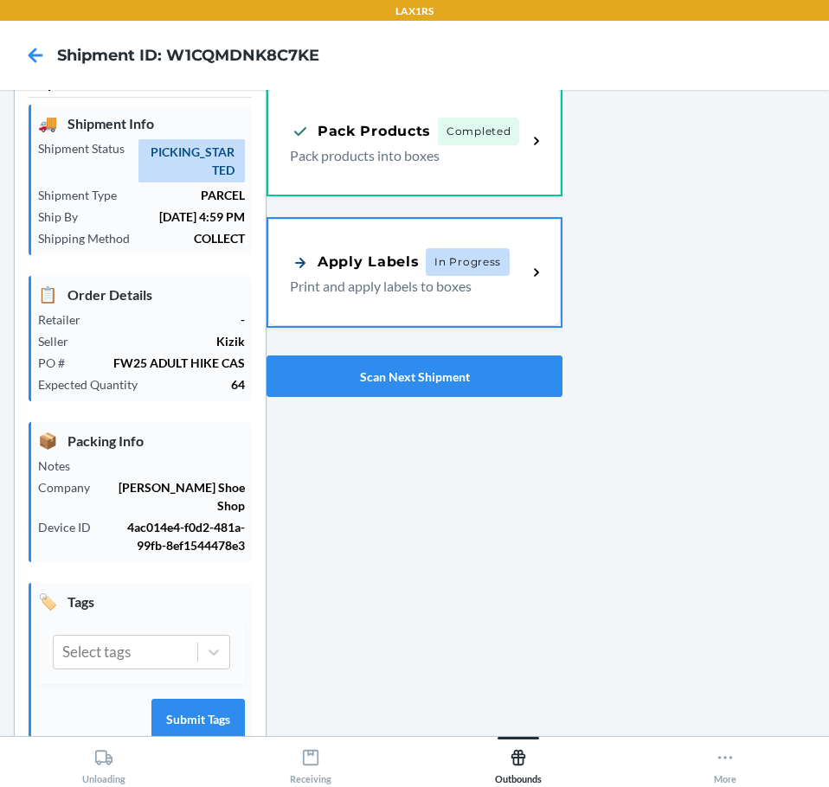
click at [368, 293] on p "Print and apply labels to boxes" at bounding box center [401, 286] width 223 height 21
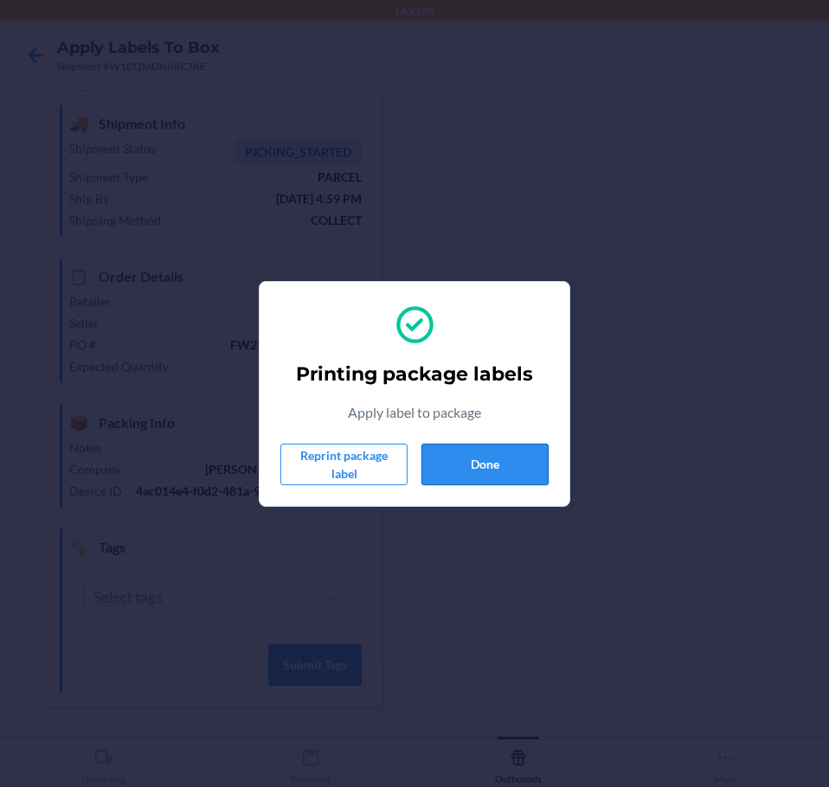
click at [461, 450] on button "Done" at bounding box center [484, 465] width 127 height 42
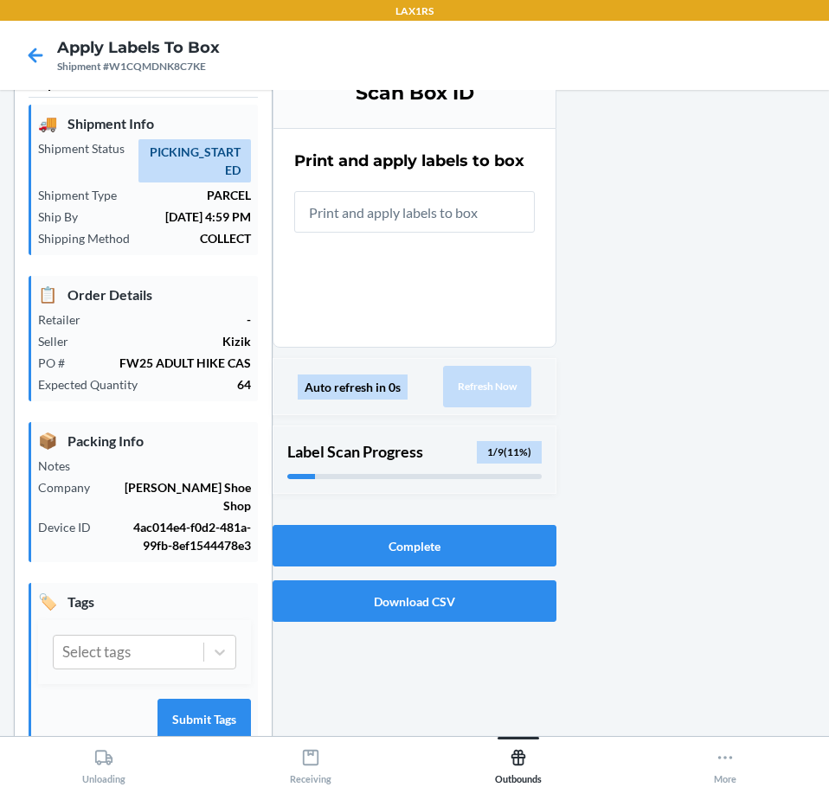
drag, startPoint x: 338, startPoint y: 247, endPoint x: 341, endPoint y: 231, distance: 16.6
click at [338, 247] on section "Print and apply labels to box" at bounding box center [415, 238] width 284 height 220
click at [355, 215] on input "text" at bounding box center [414, 212] width 240 height 42
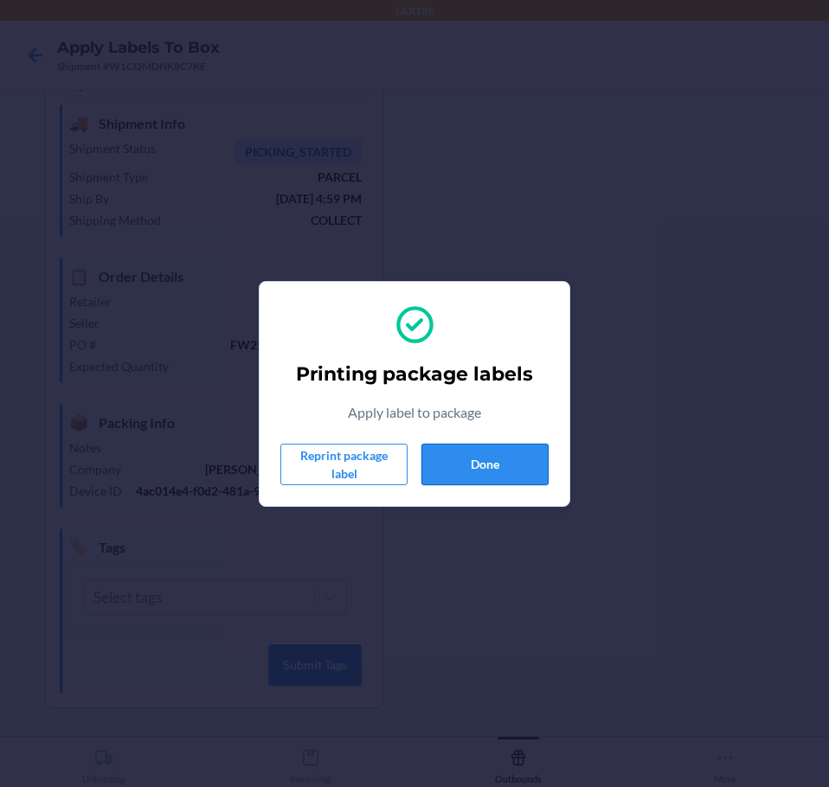
click at [542, 462] on button "Done" at bounding box center [484, 465] width 127 height 42
click at [494, 468] on button "Done" at bounding box center [484, 465] width 127 height 42
click at [446, 457] on button "Done" at bounding box center [484, 465] width 127 height 42
click at [512, 467] on button "Done" at bounding box center [484, 465] width 127 height 42
click at [466, 463] on button "Done" at bounding box center [484, 465] width 127 height 42
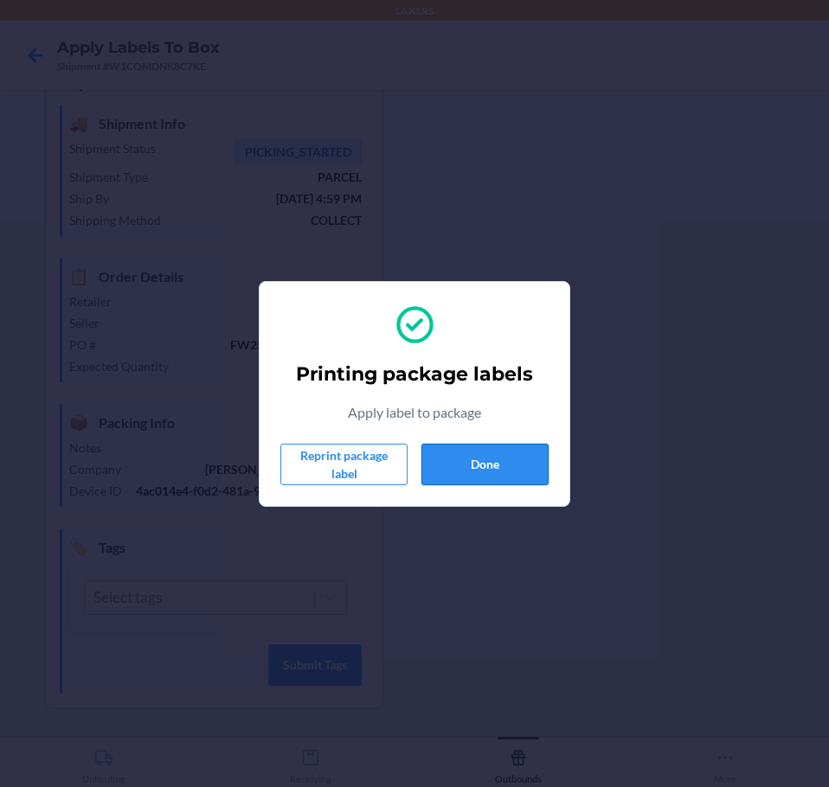
click at [497, 459] on button "Done" at bounding box center [484, 465] width 127 height 42
click at [465, 458] on button "Done" at bounding box center [484, 465] width 127 height 42
click at [449, 465] on button "Done" at bounding box center [484, 465] width 127 height 42
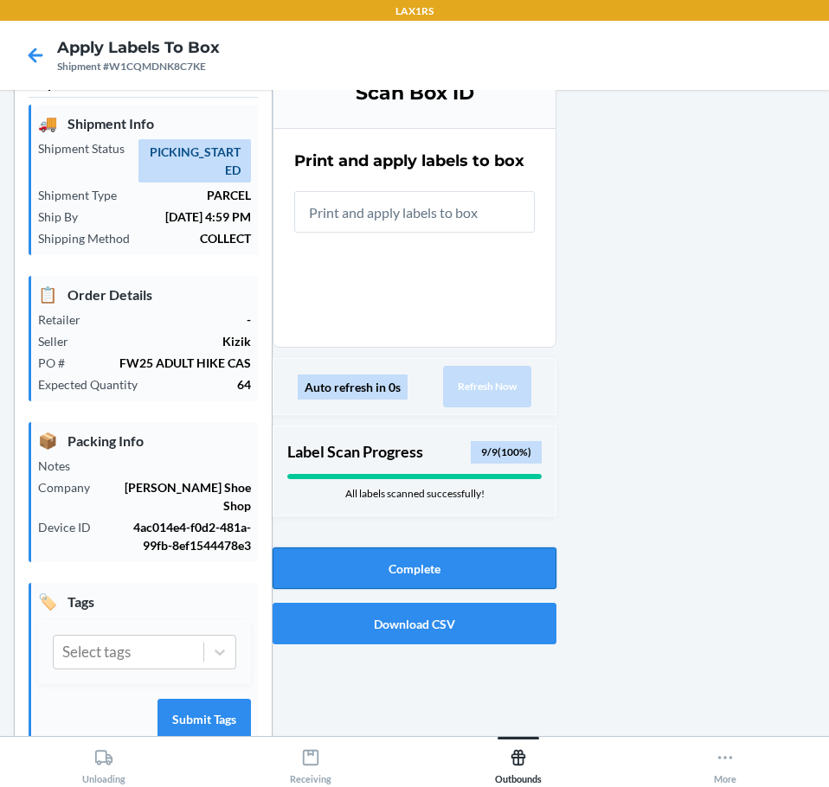
click at [418, 576] on button "Complete" at bounding box center [415, 569] width 284 height 42
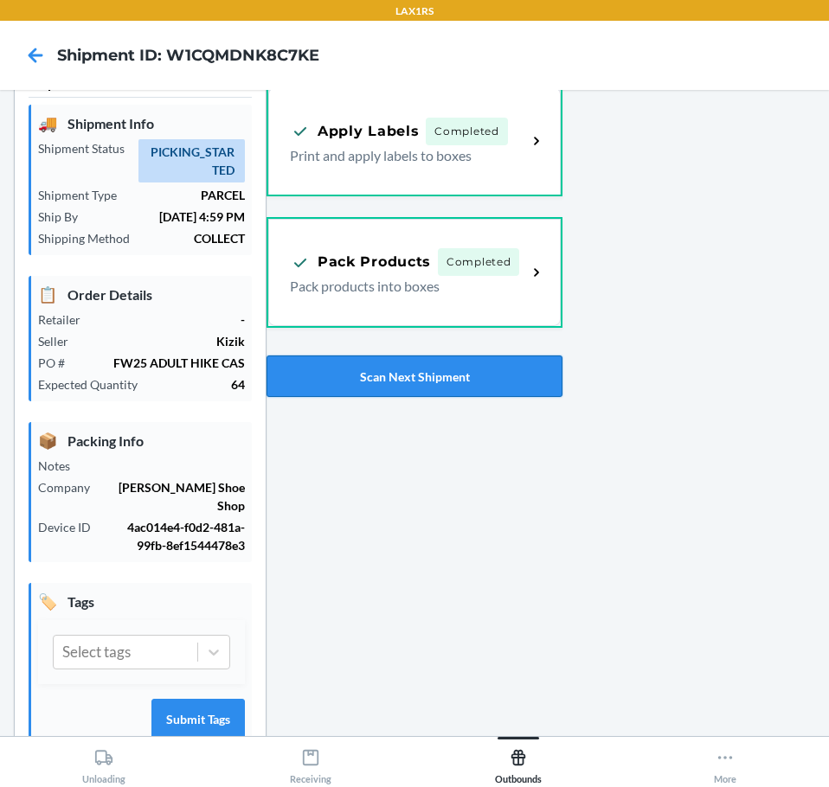
click at [393, 385] on button "Scan Next Shipment" at bounding box center [414, 377] width 296 height 42
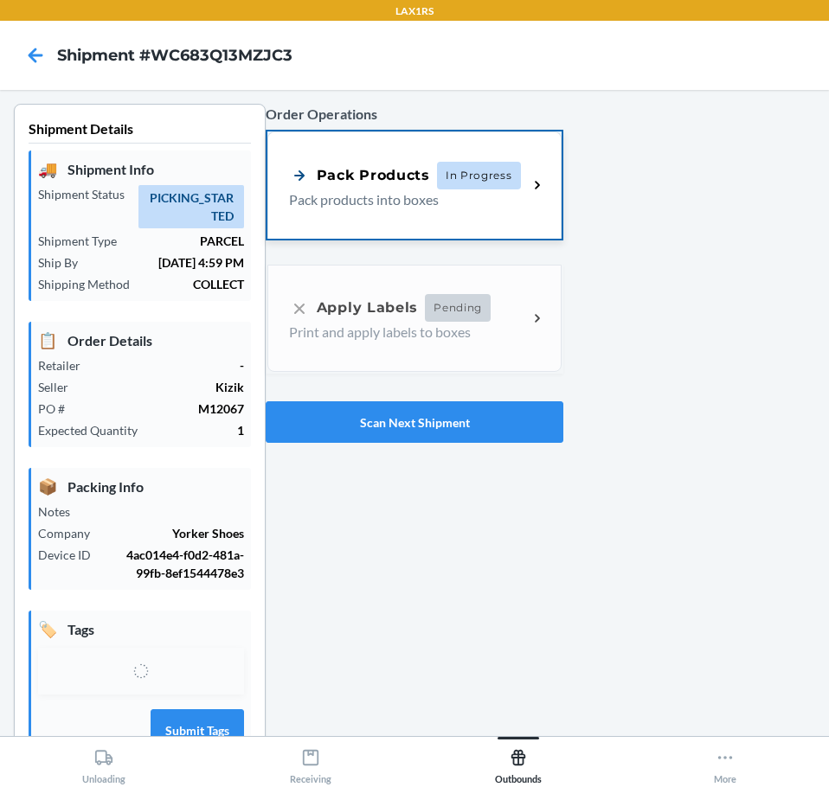
click at [346, 200] on p "Pack products into boxes" at bounding box center [401, 199] width 225 height 21
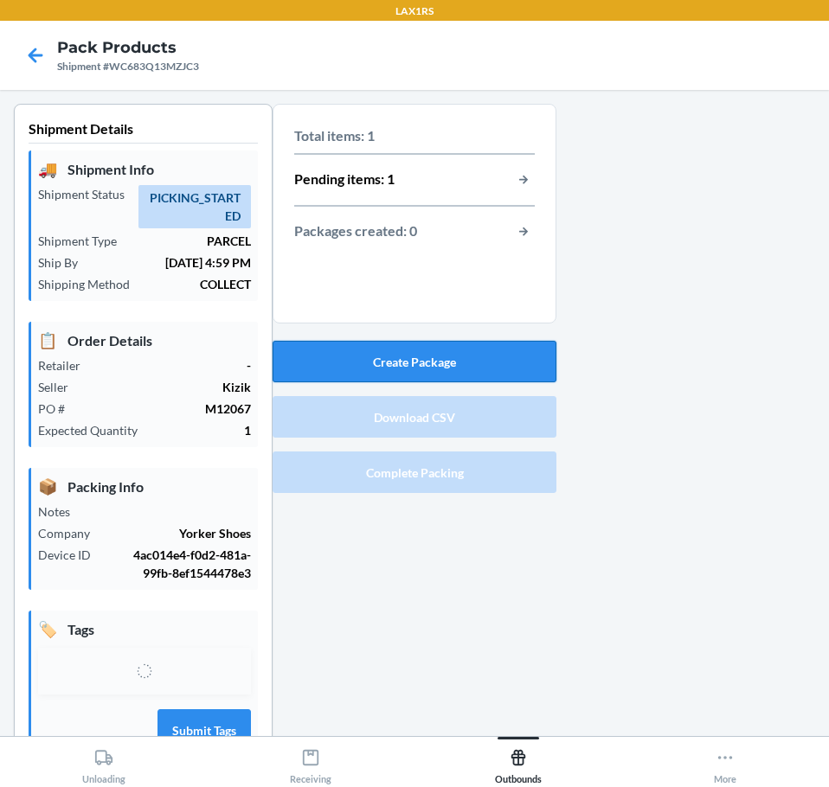
click at [414, 362] on button "Create Package" at bounding box center [415, 362] width 284 height 42
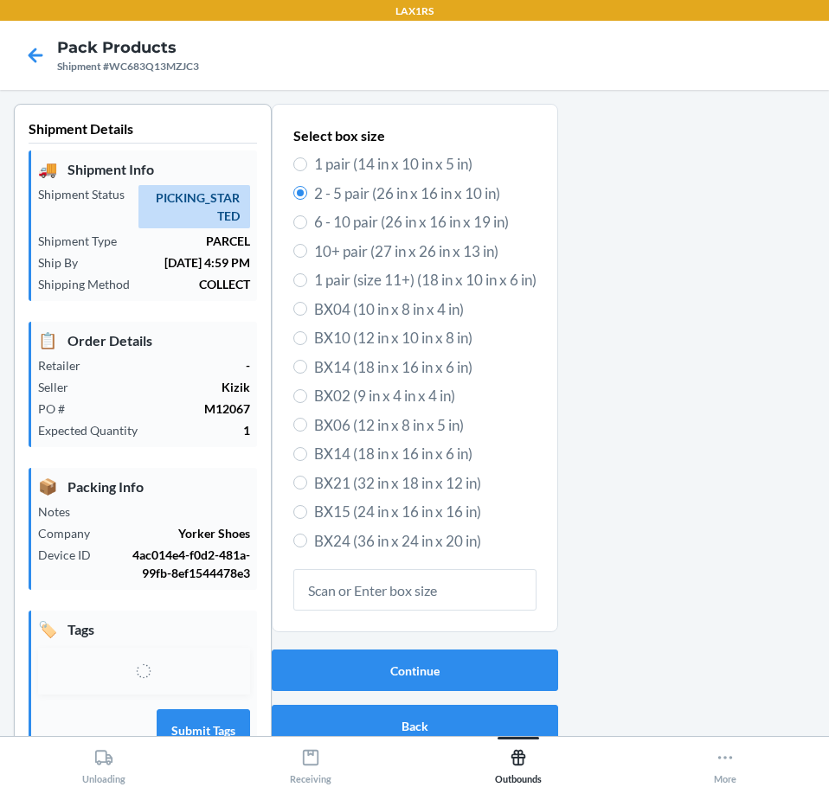
drag, startPoint x: 301, startPoint y: 167, endPoint x: 350, endPoint y: 428, distance: 265.9
click at [302, 174] on label "1 pair (14 in x 10 in x 5 in)" at bounding box center [414, 164] width 243 height 22
click at [293, 169] on input "1 pair (14 in x 10 in x 5 in)" at bounding box center [300, 164] width 14 height 14
radio input "true"
radio input "false"
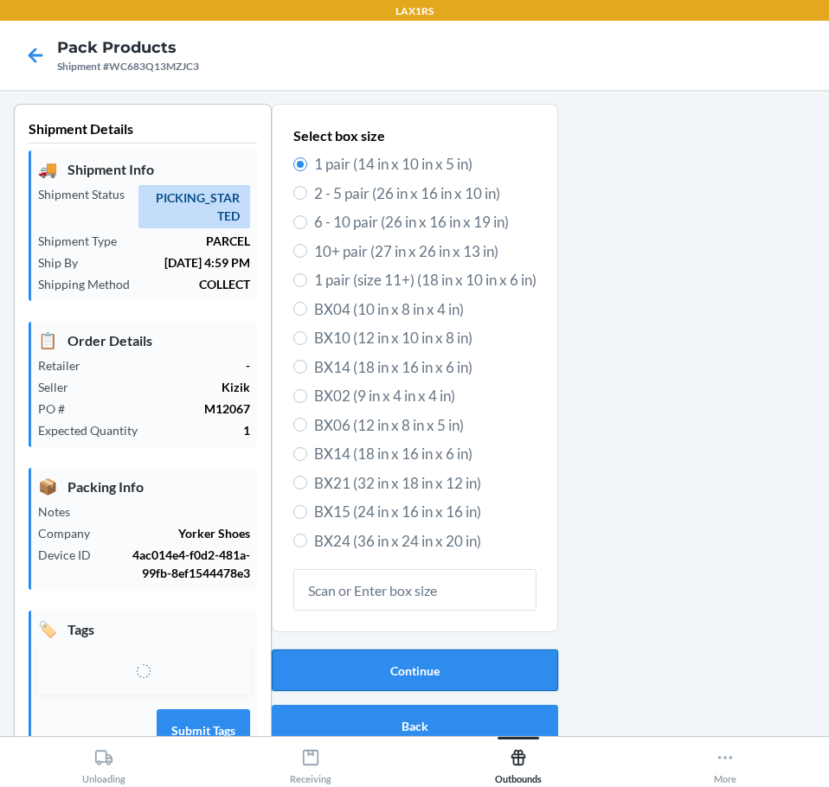
click at [363, 666] on button "Continue" at bounding box center [415, 671] width 286 height 42
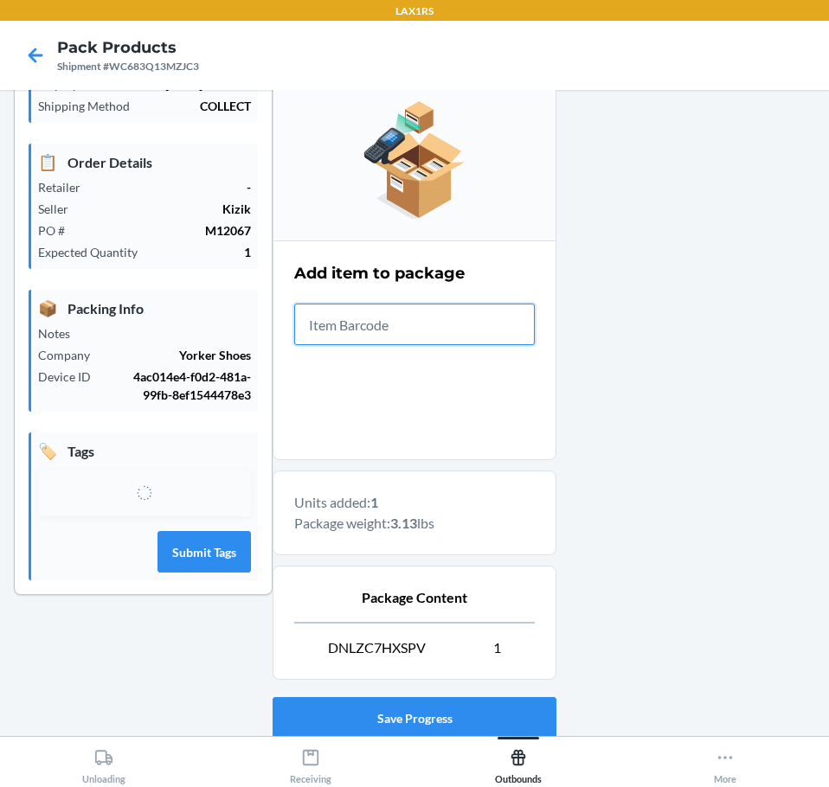
scroll to position [264, 0]
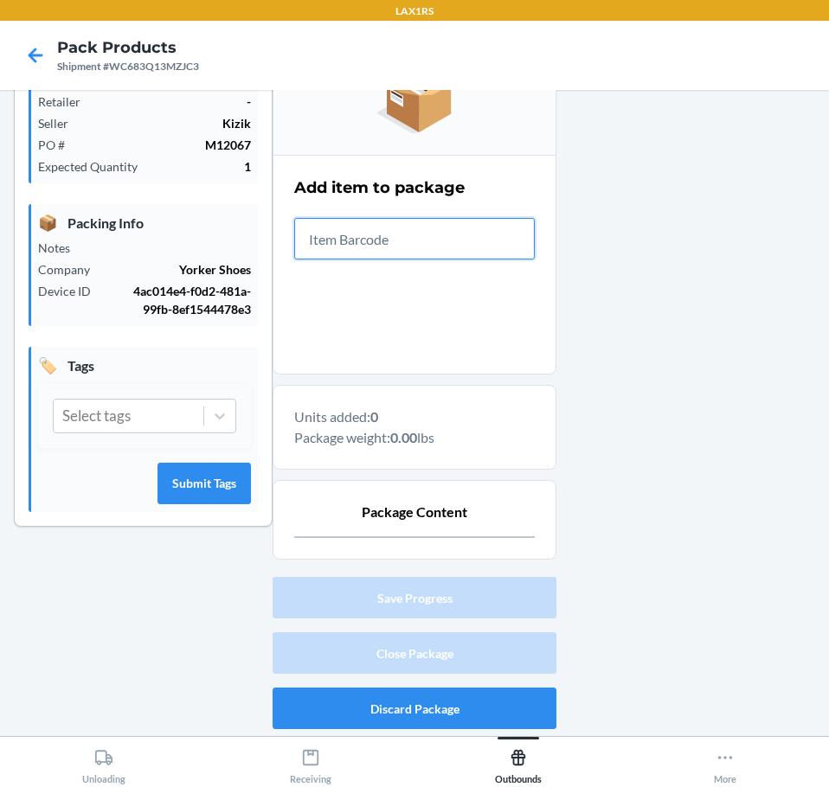
click at [305, 233] on input "text" at bounding box center [414, 239] width 240 height 42
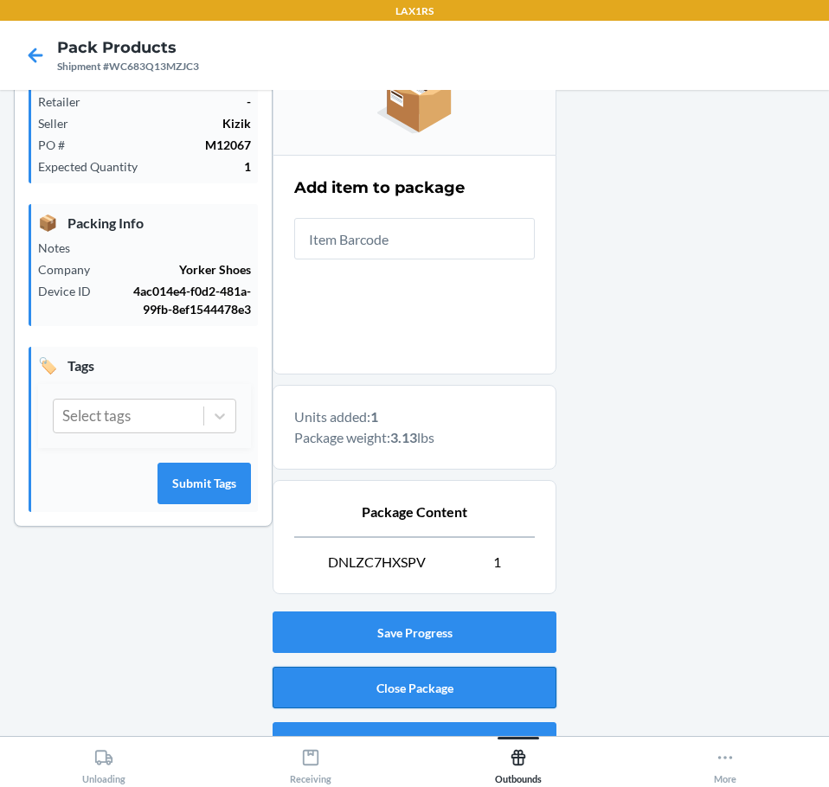
click at [303, 678] on button "Close Package" at bounding box center [415, 688] width 284 height 42
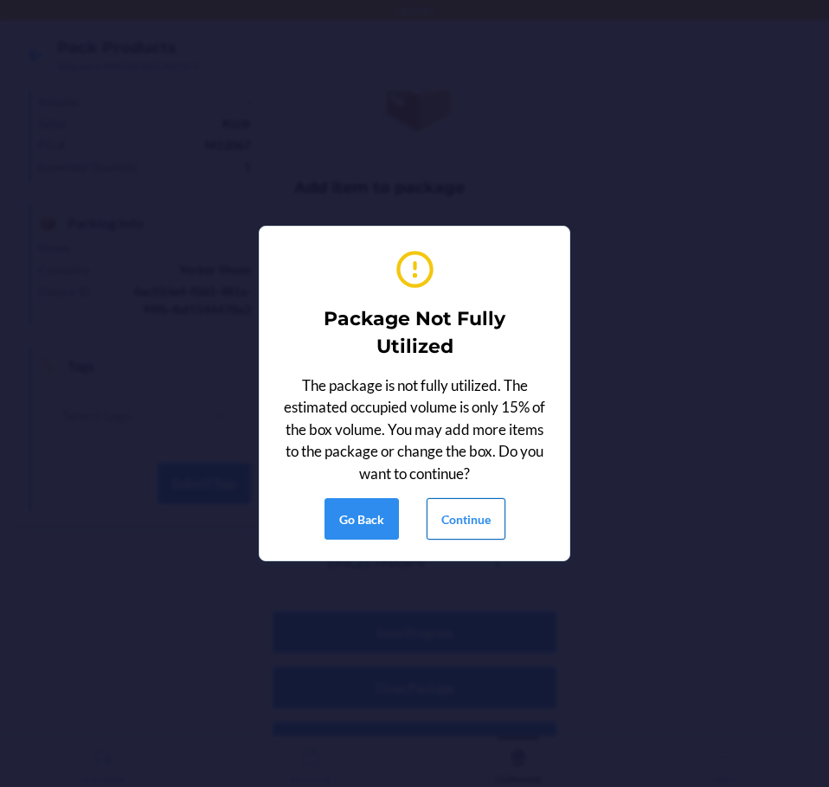
click at [444, 526] on button "Continue" at bounding box center [465, 519] width 79 height 42
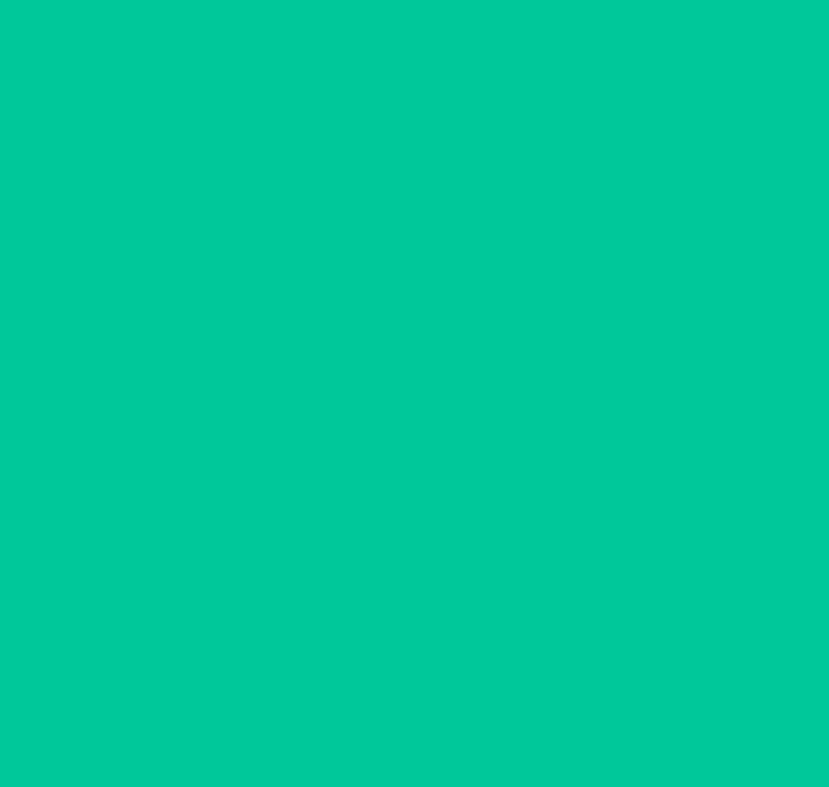
scroll to position [46, 0]
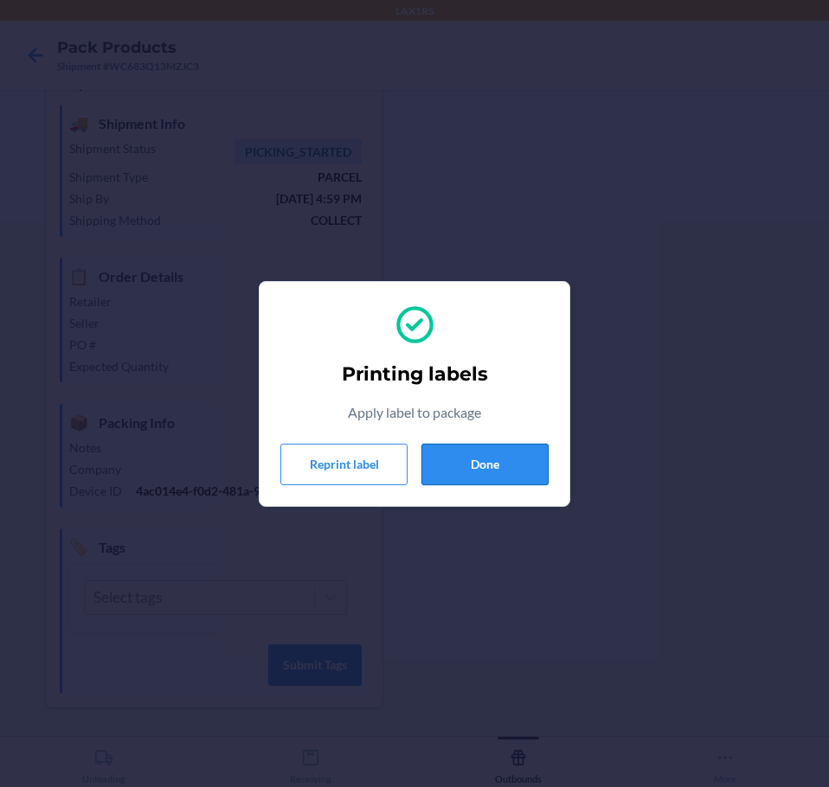
click at [520, 461] on button "Done" at bounding box center [484, 465] width 127 height 42
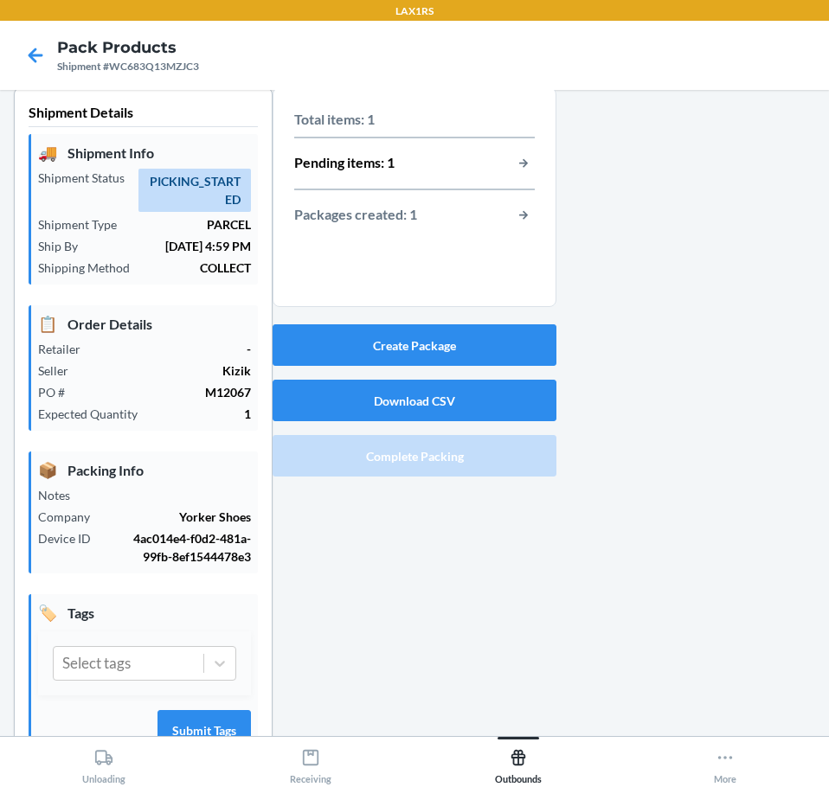
scroll to position [0, 0]
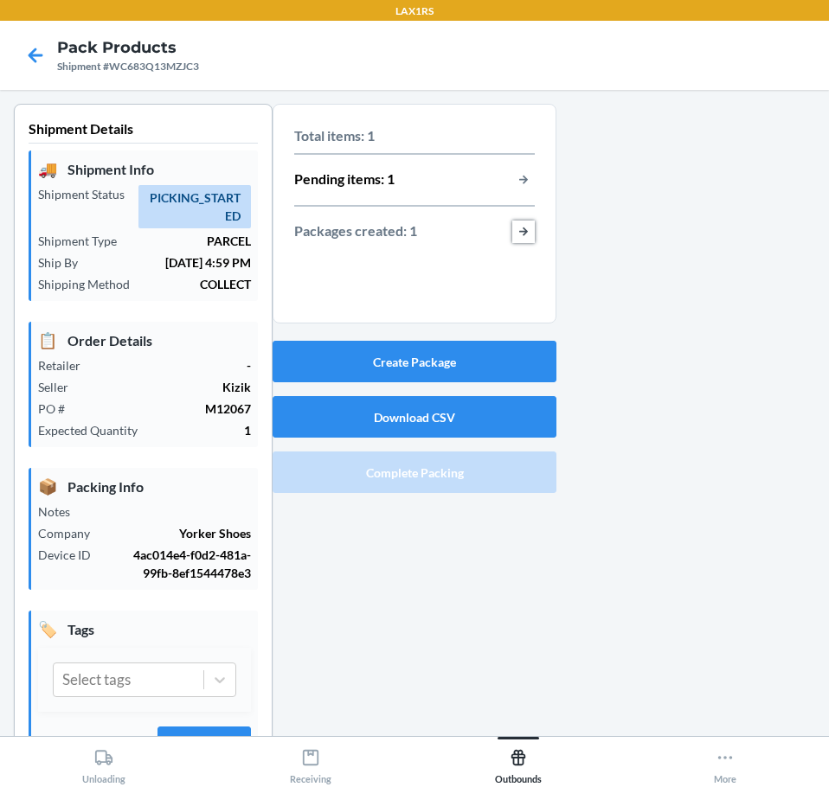
click at [519, 235] on button "button-view-packages-created" at bounding box center [523, 232] width 22 height 22
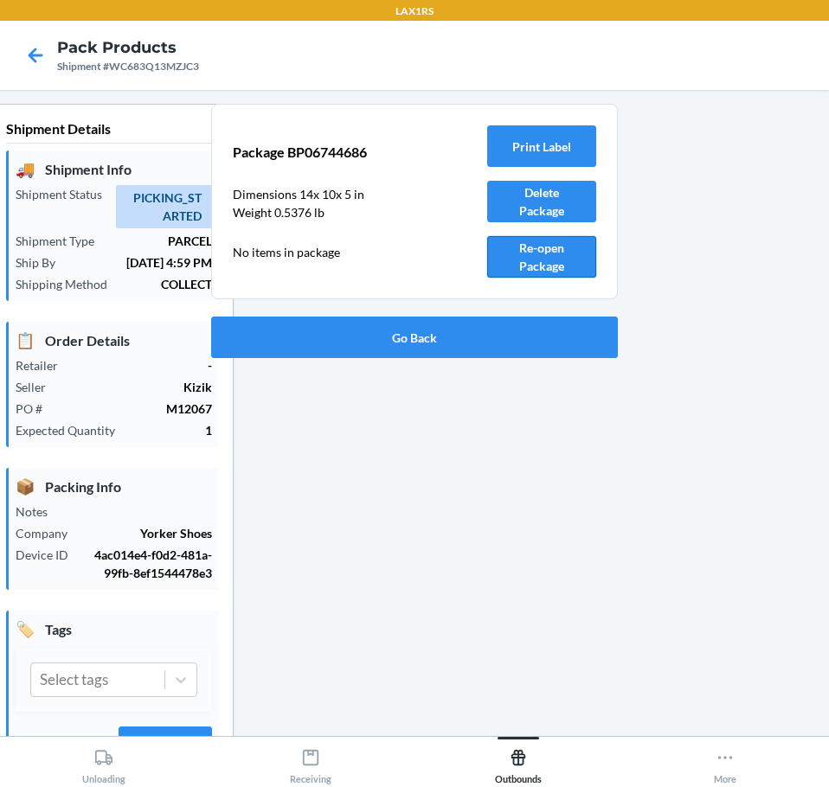
click at [558, 260] on button "Re-open Package" at bounding box center [541, 257] width 109 height 42
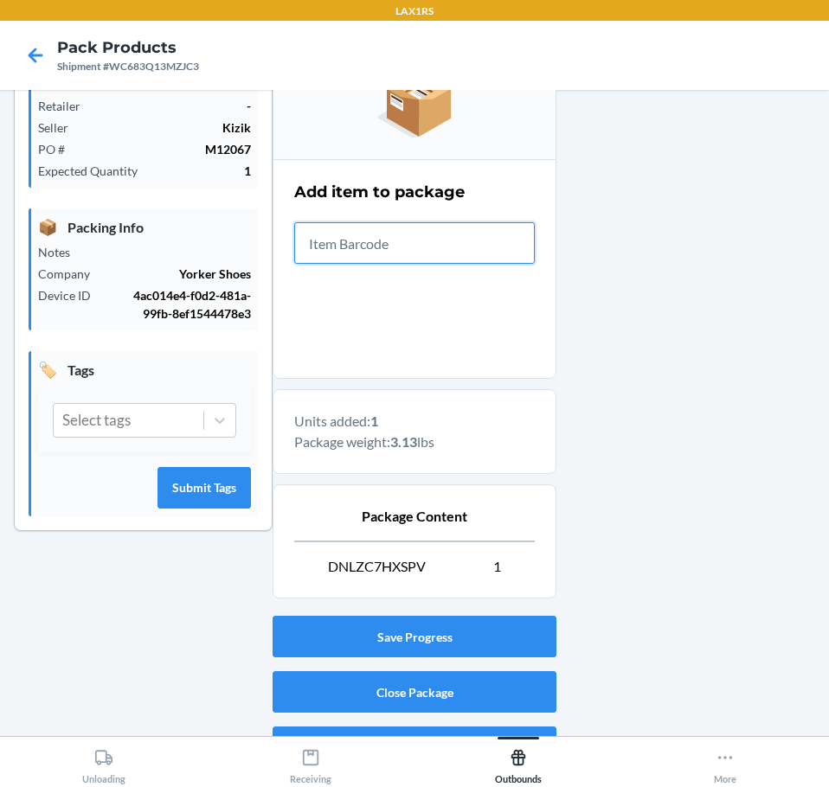
scroll to position [298, 0]
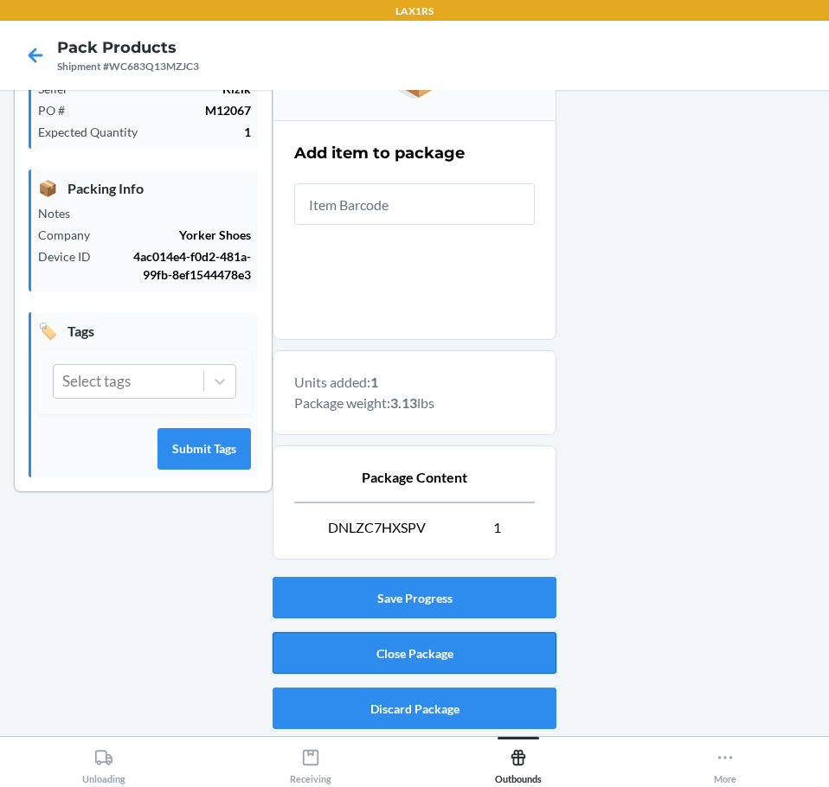
click at [432, 649] on button "Close Package" at bounding box center [415, 653] width 284 height 42
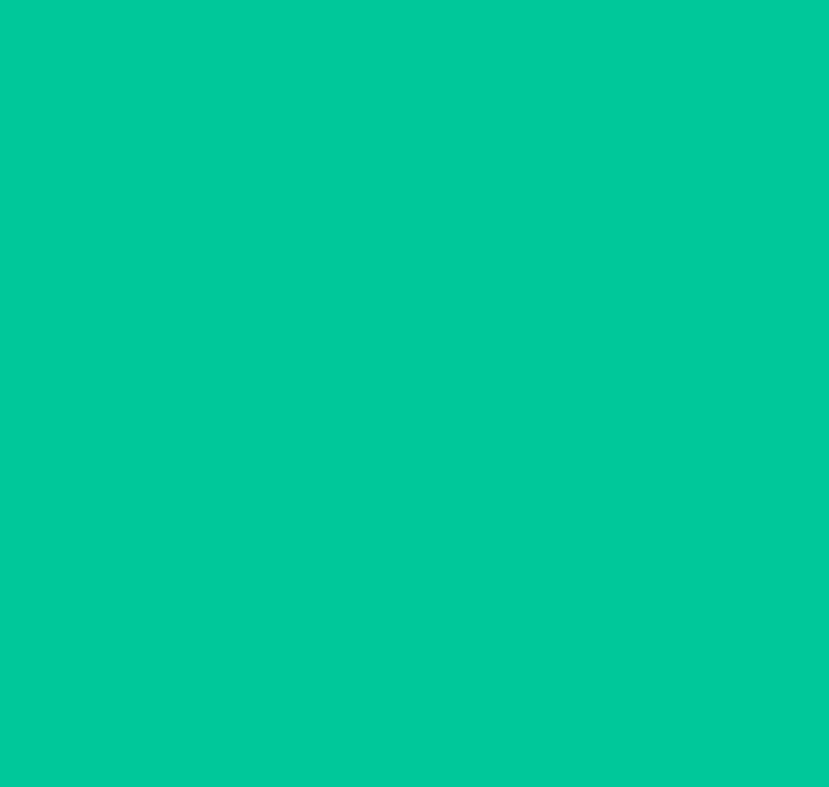
scroll to position [46, 0]
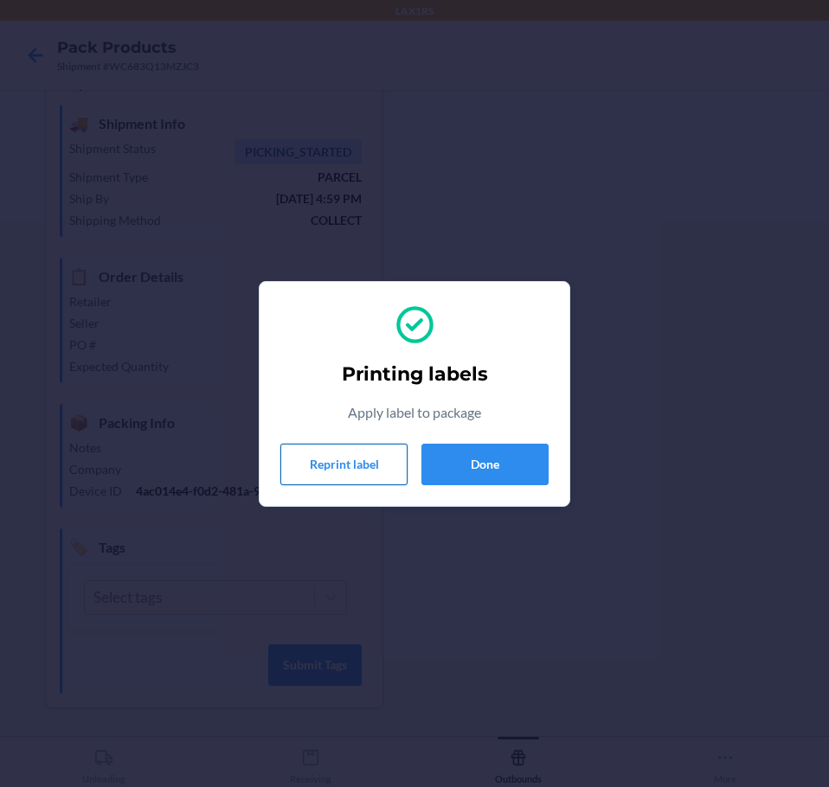
click at [303, 474] on button "Reprint label" at bounding box center [343, 465] width 127 height 42
click at [514, 481] on button "Done" at bounding box center [484, 465] width 127 height 42
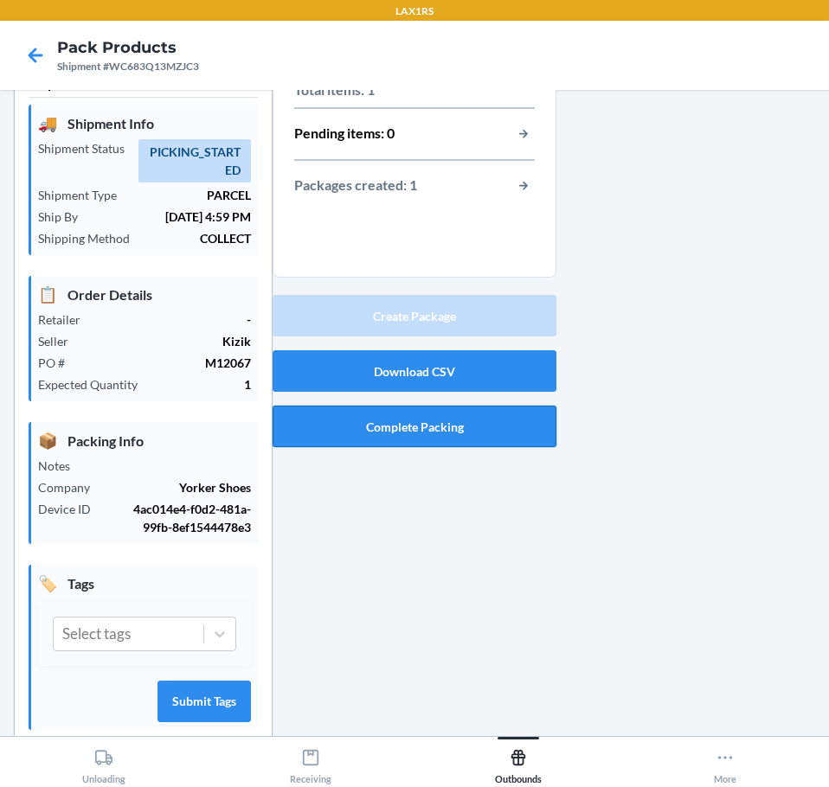
click at [477, 427] on button "Complete Packing" at bounding box center [415, 427] width 284 height 42
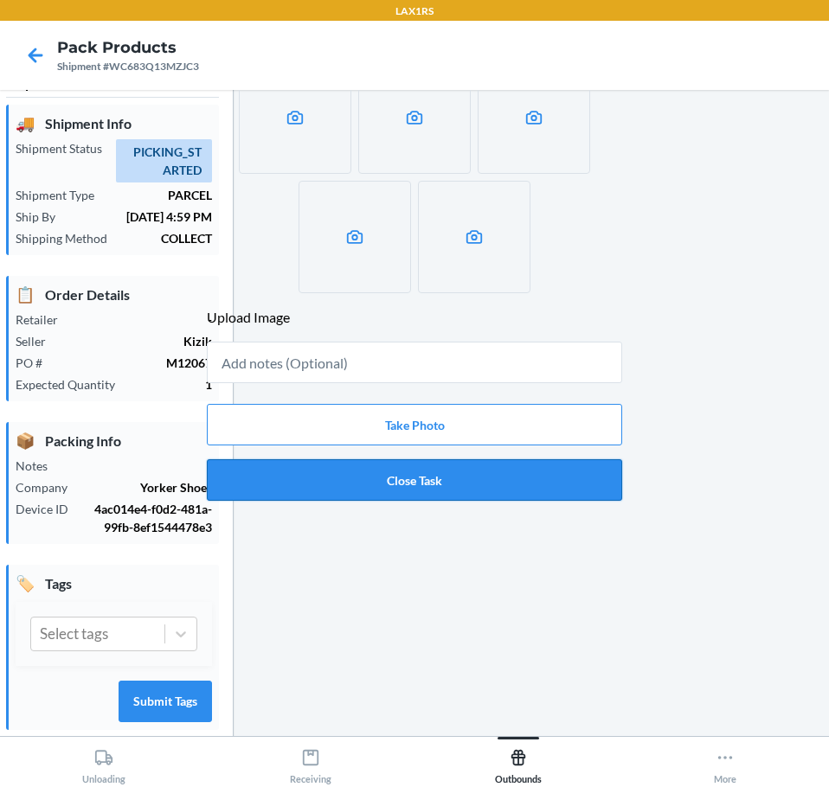
click at [388, 470] on button "Close Task" at bounding box center [414, 480] width 415 height 42
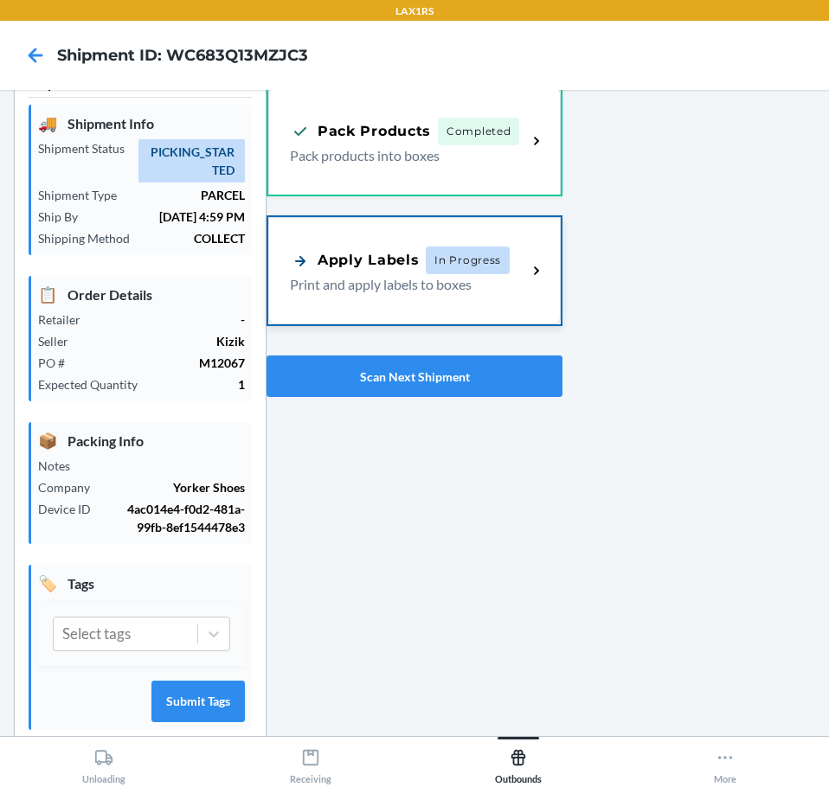
click at [422, 321] on div "Apply Labels In Progress Print and apply labels to boxes" at bounding box center [414, 270] width 292 height 107
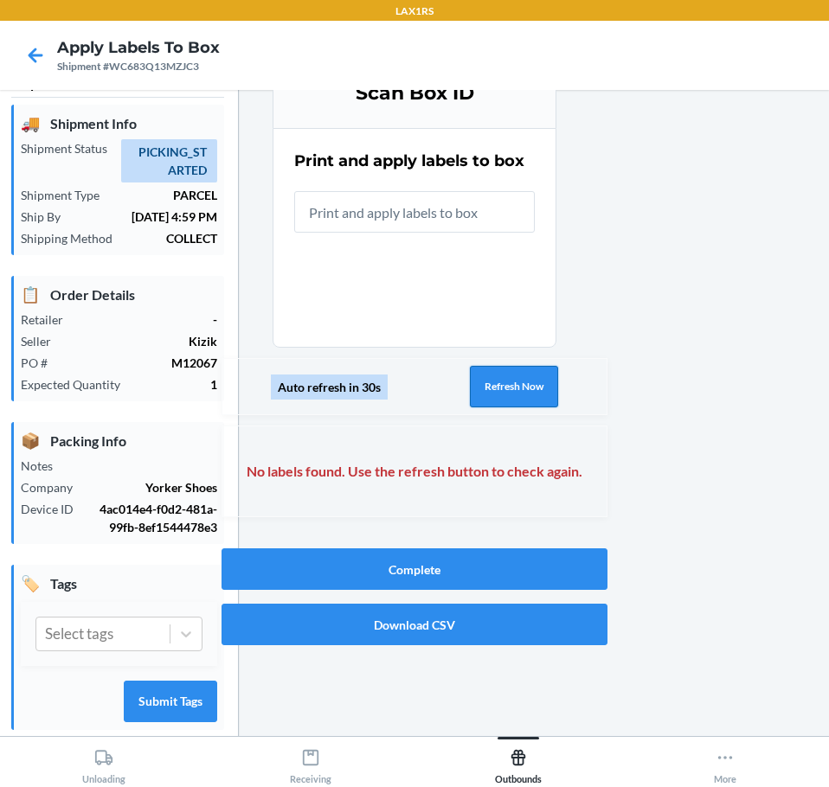
click at [491, 391] on button "Refresh Now" at bounding box center [514, 387] width 88 height 42
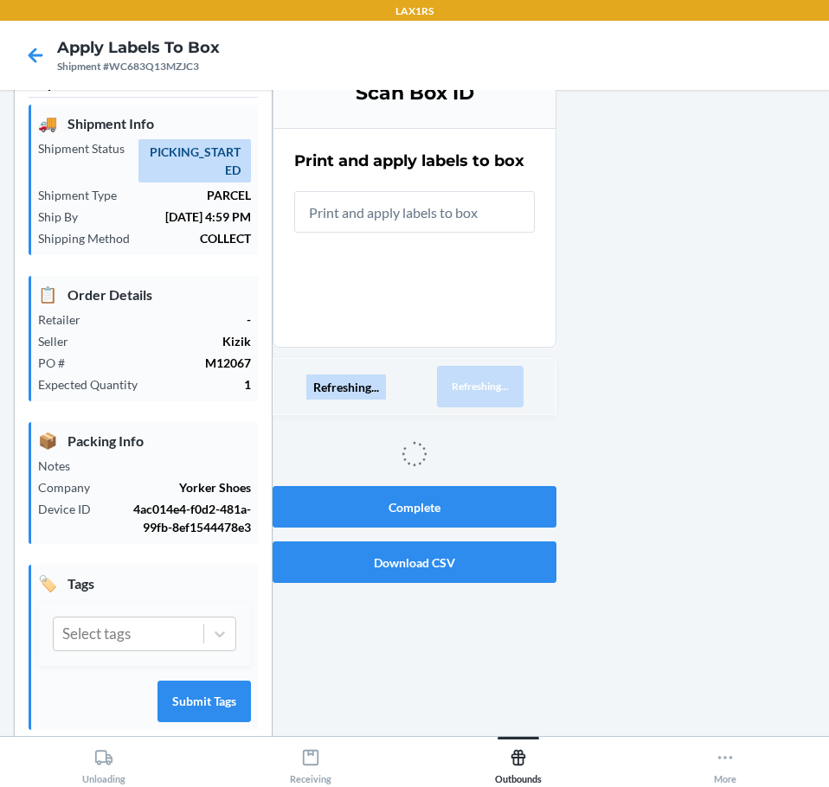
click at [491, 391] on button "Refreshing..." at bounding box center [480, 387] width 87 height 42
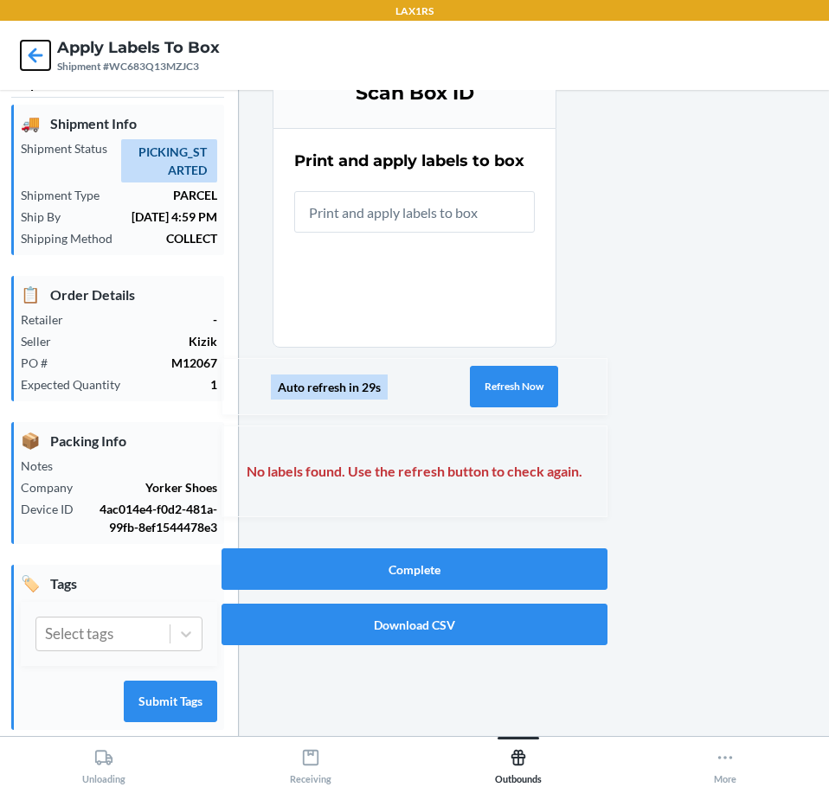
click at [39, 55] on icon at bounding box center [36, 55] width 15 height 15
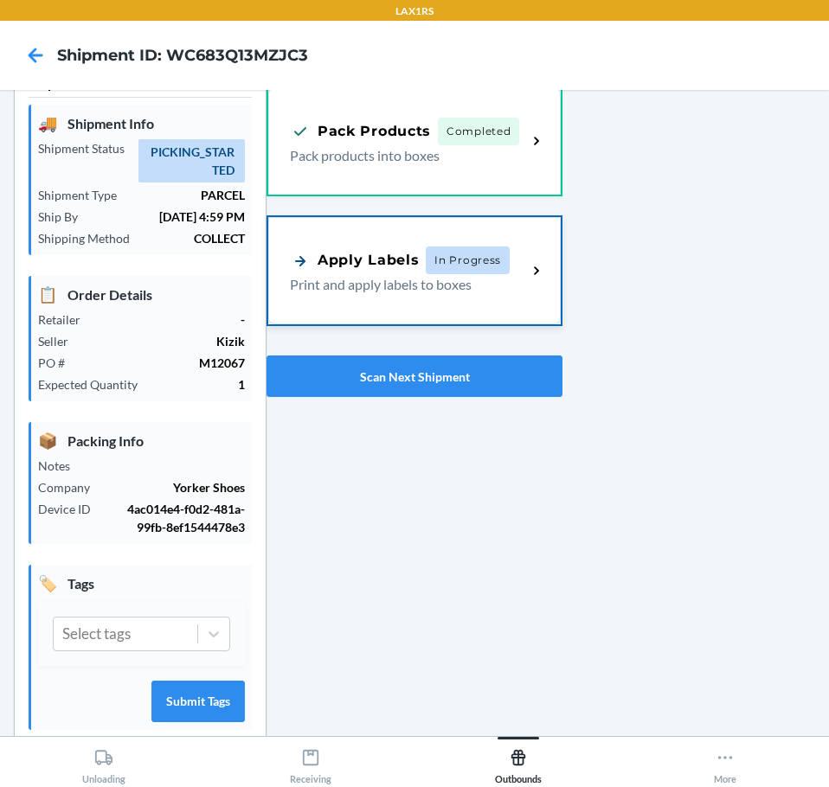
click at [402, 304] on div "Apply Labels In Progress Print and apply labels to boxes" at bounding box center [414, 270] width 292 height 107
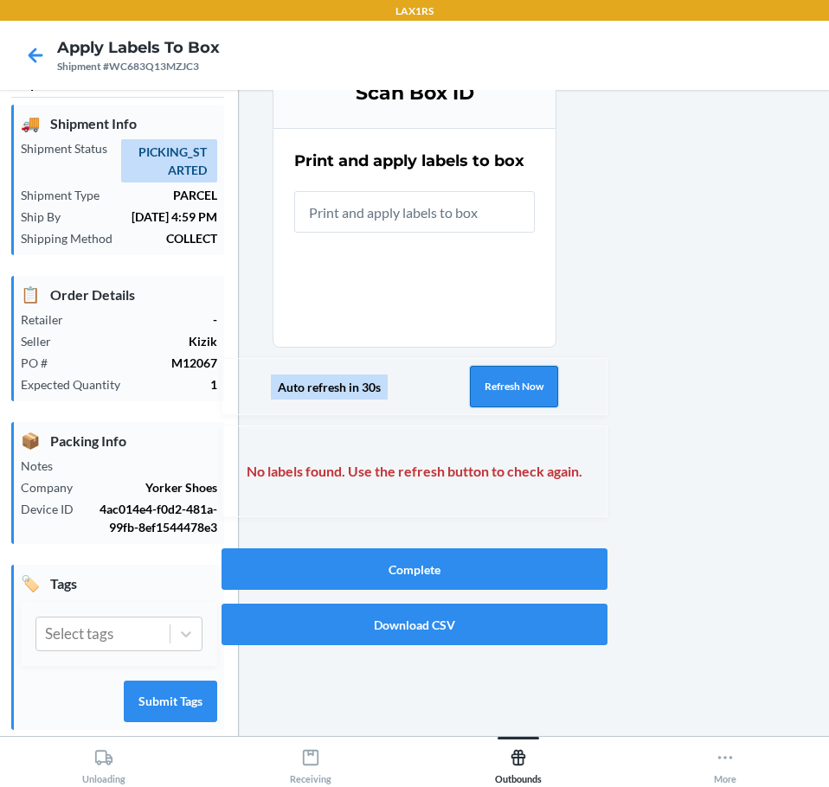
click at [484, 397] on button "Refresh Now" at bounding box center [514, 387] width 88 height 42
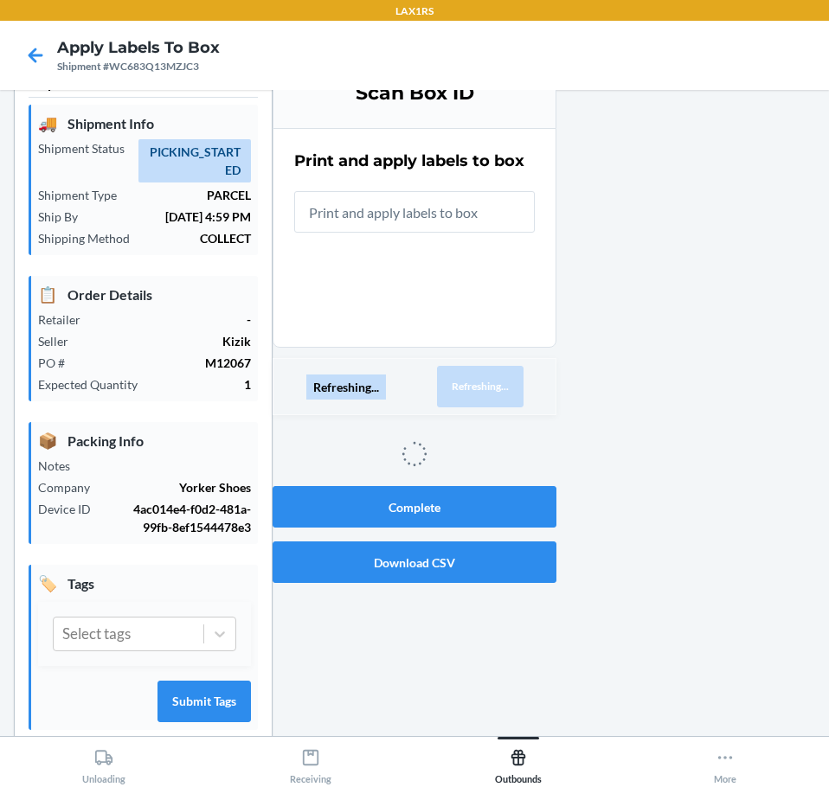
click at [484, 397] on button "Refreshing..." at bounding box center [480, 387] width 87 height 42
click at [487, 397] on button "Refreshing..." at bounding box center [480, 387] width 87 height 42
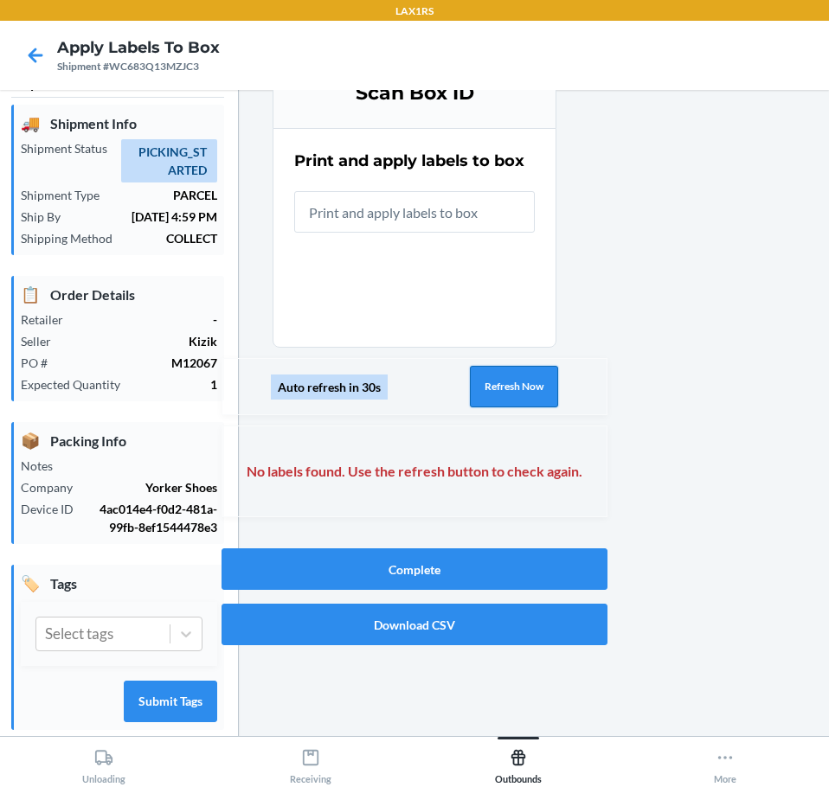
click at [487, 397] on button "Refresh Now" at bounding box center [514, 387] width 88 height 42
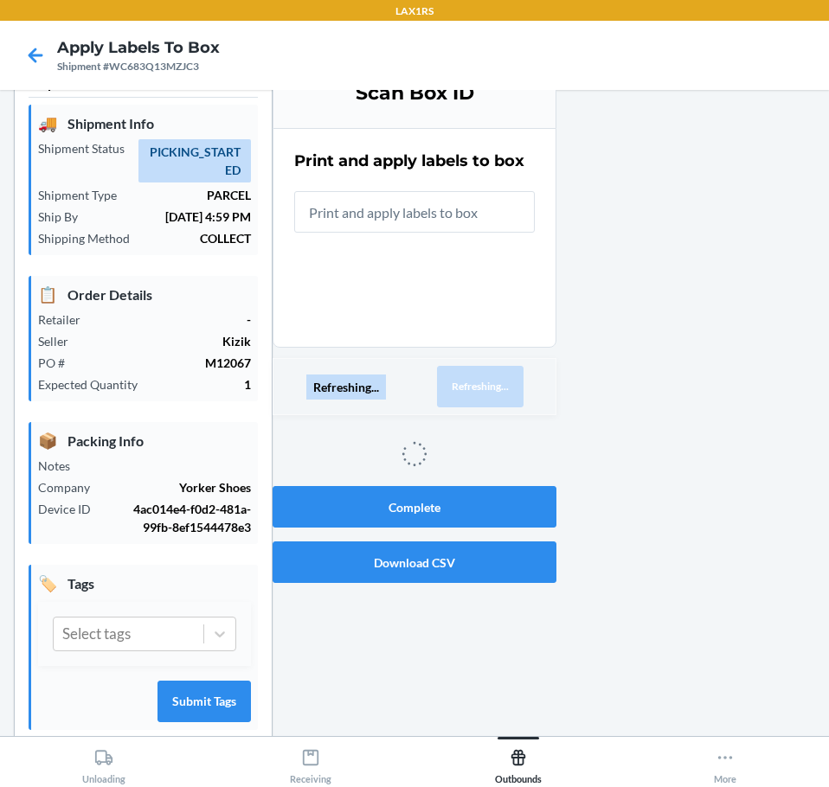
click at [487, 397] on button "Refreshing..." at bounding box center [480, 387] width 87 height 42
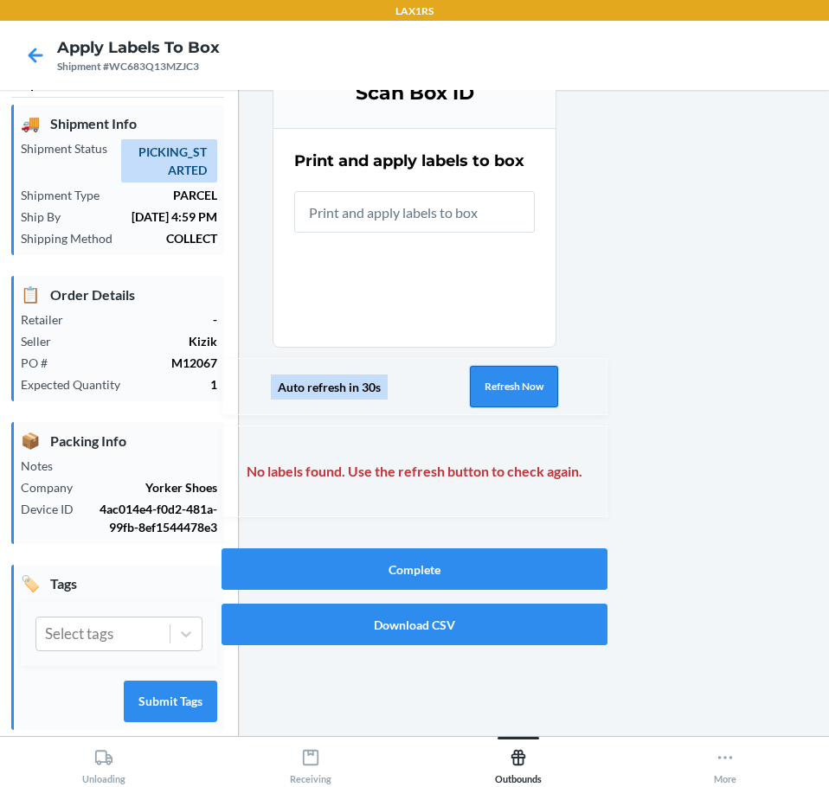
click at [487, 397] on button "Refresh Now" at bounding box center [514, 387] width 88 height 42
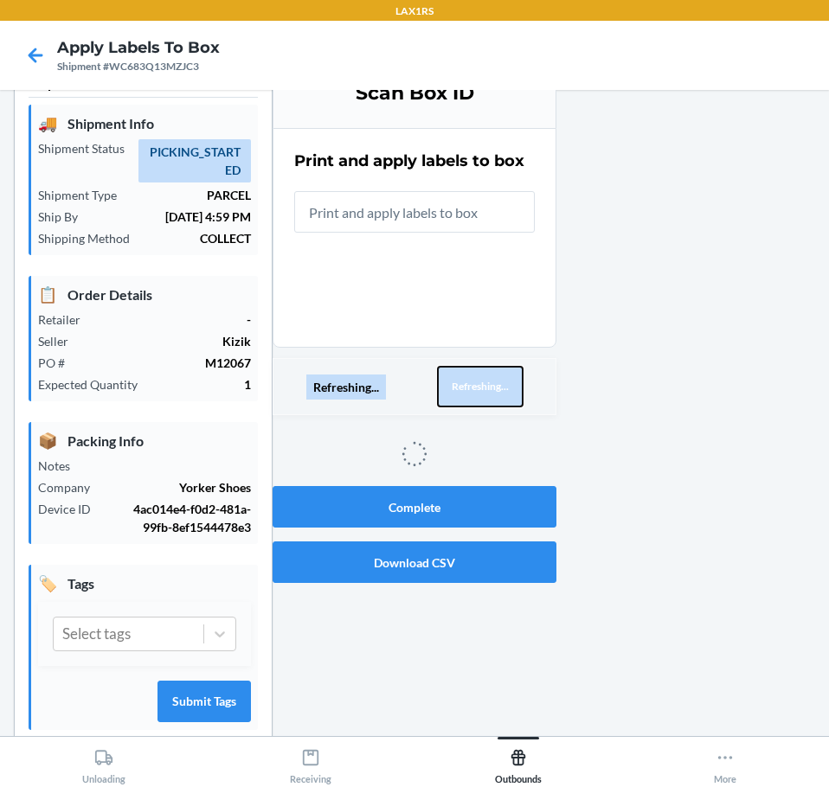
click at [487, 397] on button "Refreshing..." at bounding box center [480, 387] width 87 height 42
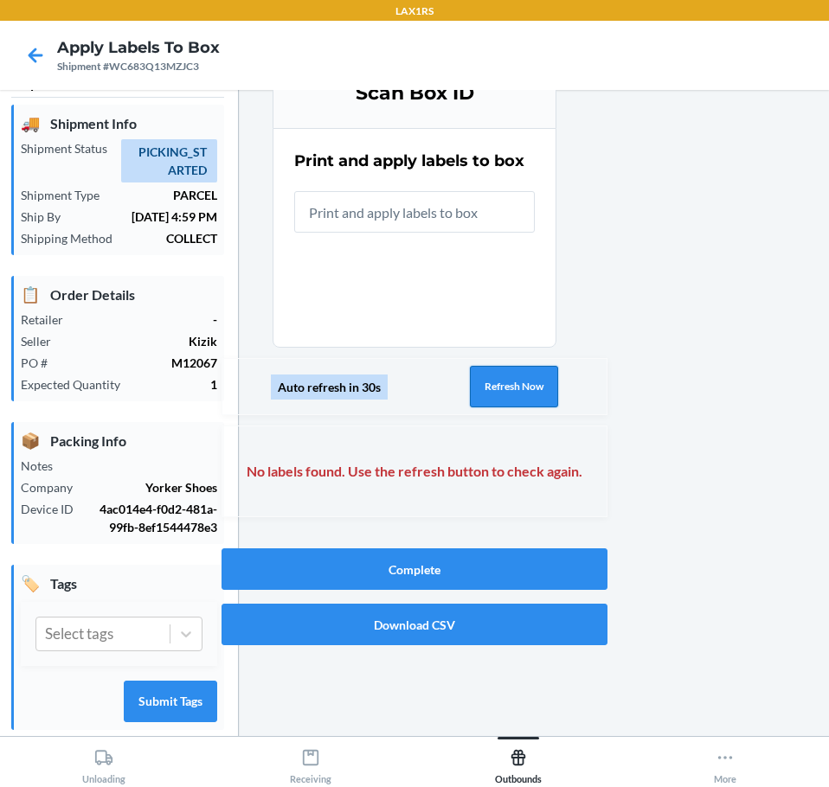
click at [487, 397] on button "Refresh Now" at bounding box center [514, 387] width 88 height 42
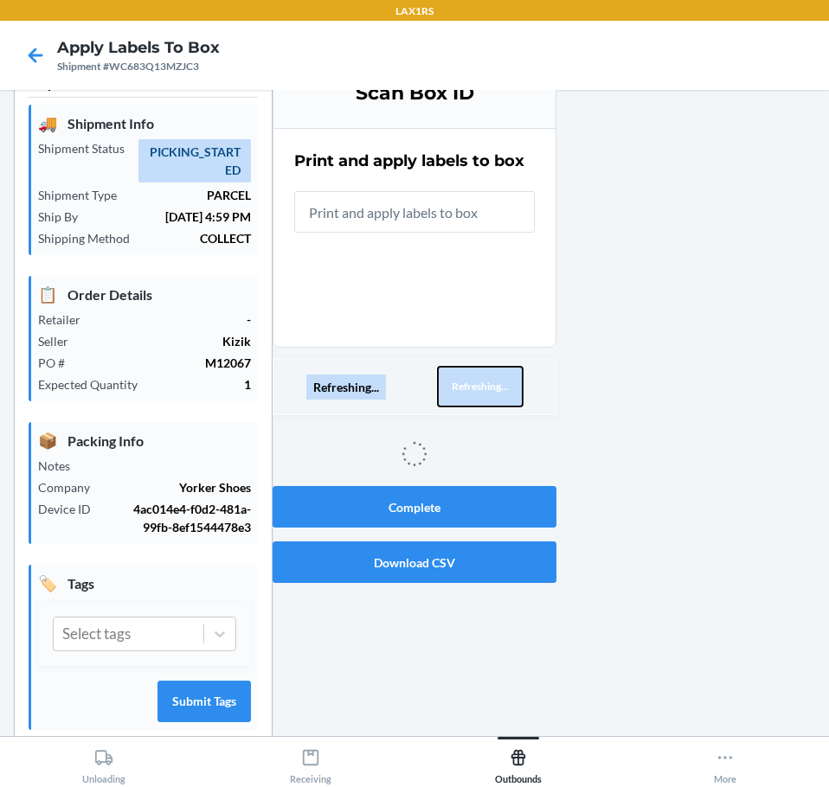
click at [496, 395] on button "Refreshing..." at bounding box center [480, 387] width 87 height 42
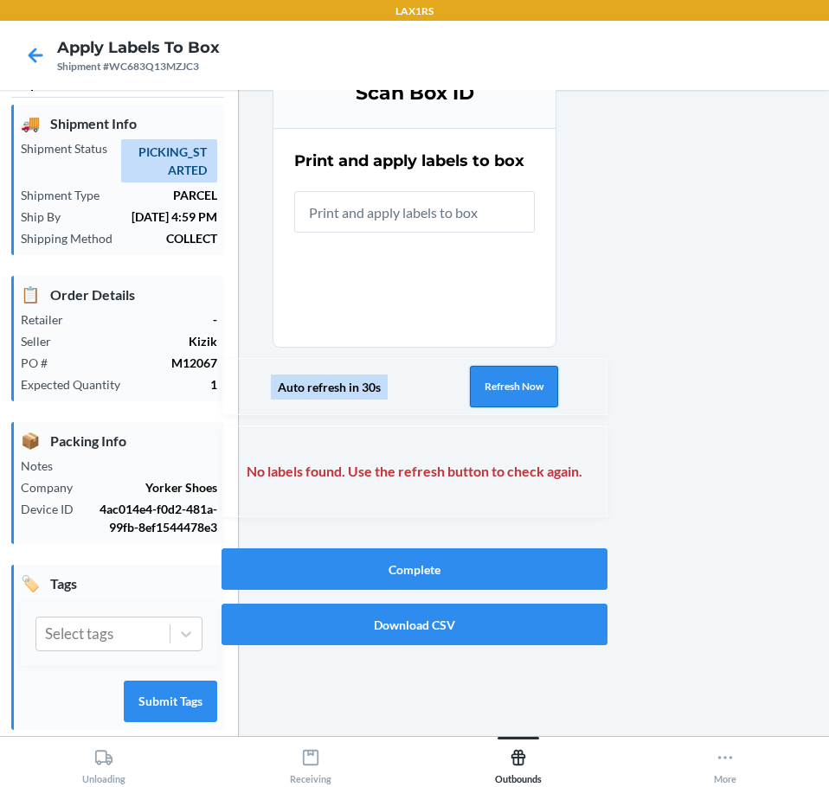
click at [496, 395] on button "Refresh Now" at bounding box center [514, 387] width 88 height 42
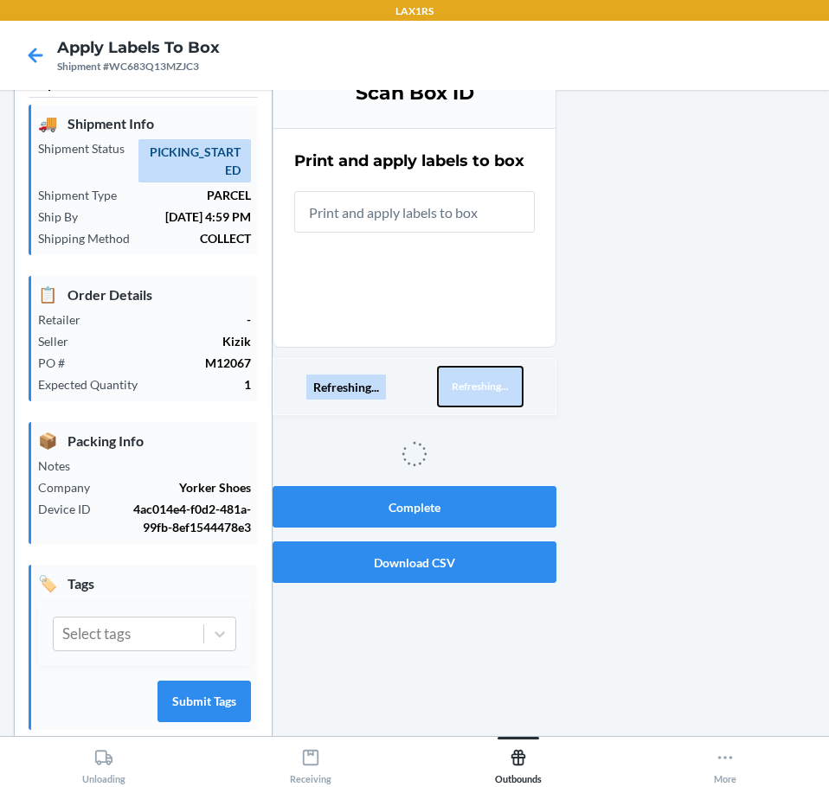
click at [500, 394] on button "Refreshing..." at bounding box center [480, 387] width 87 height 42
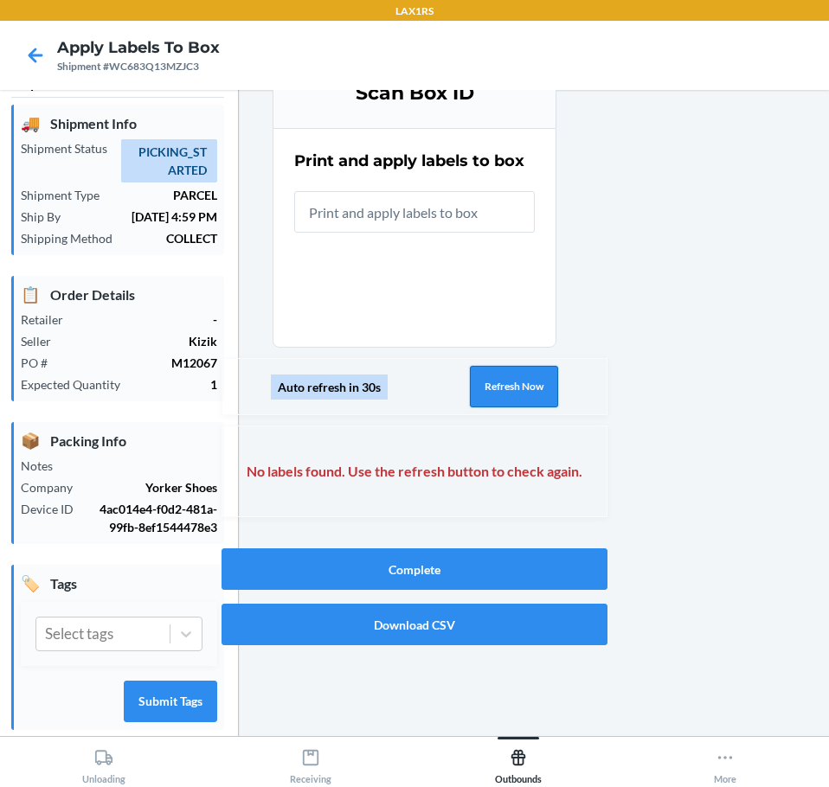
click at [508, 389] on button "Refresh Now" at bounding box center [514, 387] width 88 height 42
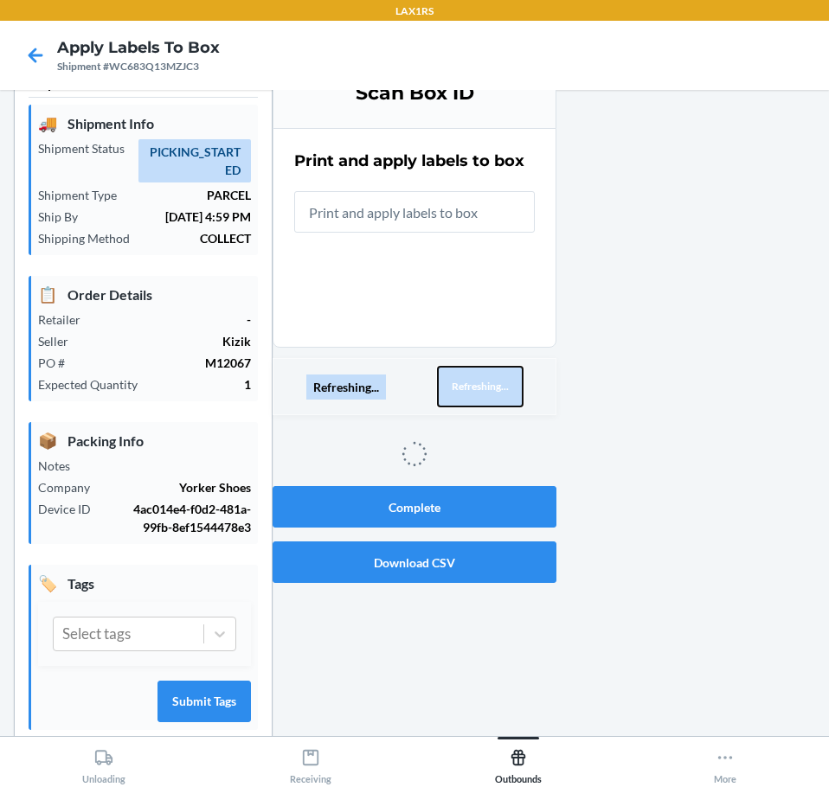
click at [512, 385] on button "Refreshing..." at bounding box center [480, 387] width 87 height 42
click at [515, 384] on button "Refreshing..." at bounding box center [480, 387] width 87 height 42
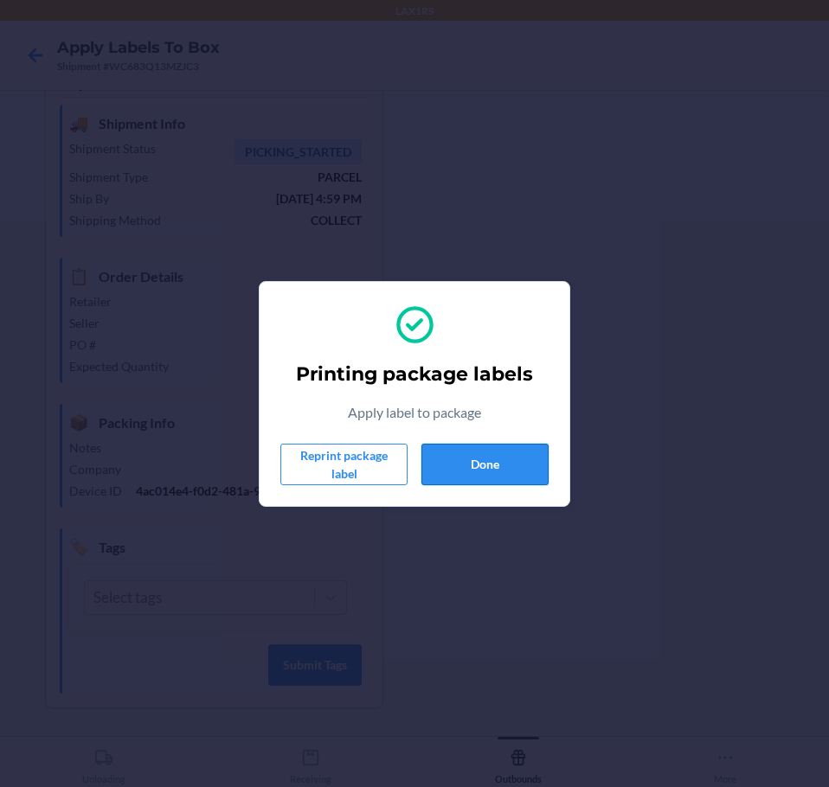
click at [485, 475] on button "Done" at bounding box center [484, 465] width 127 height 42
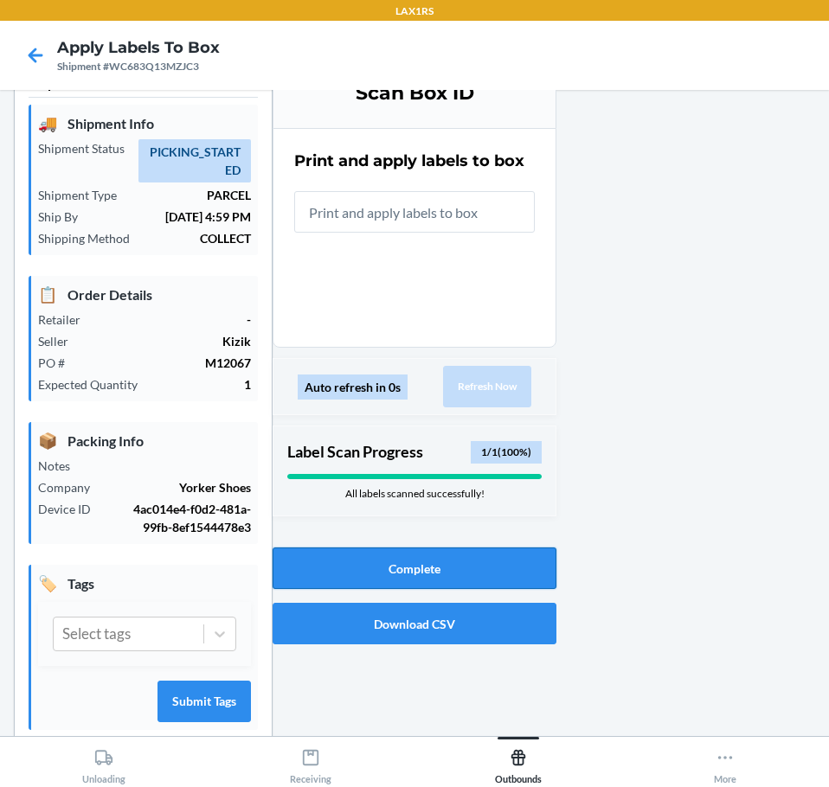
click at [530, 575] on button "Complete" at bounding box center [415, 569] width 284 height 42
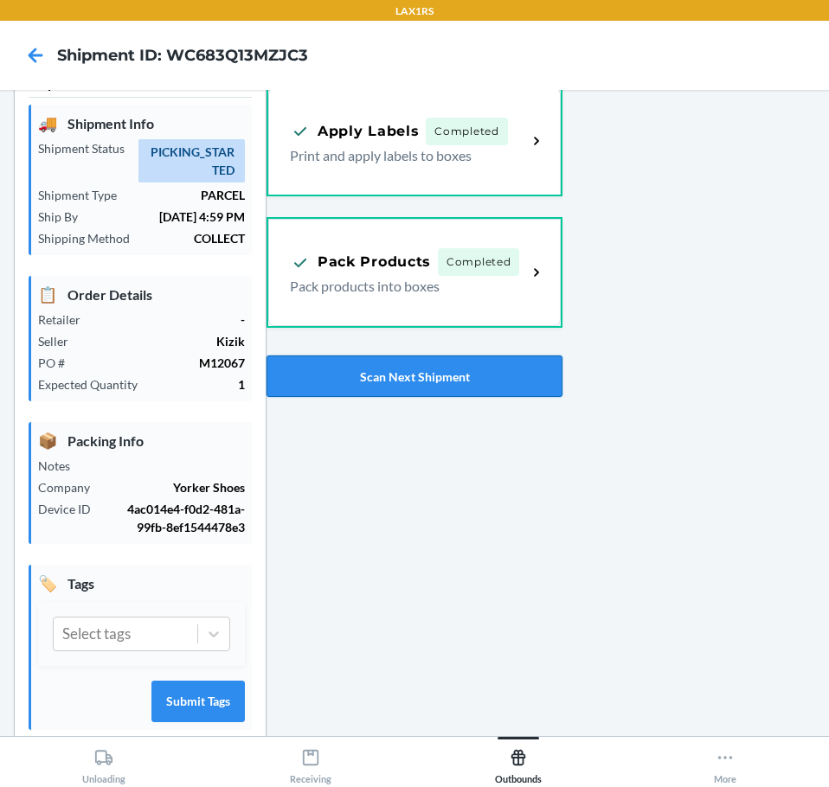
click at [503, 363] on button "Scan Next Shipment" at bounding box center [414, 377] width 296 height 42
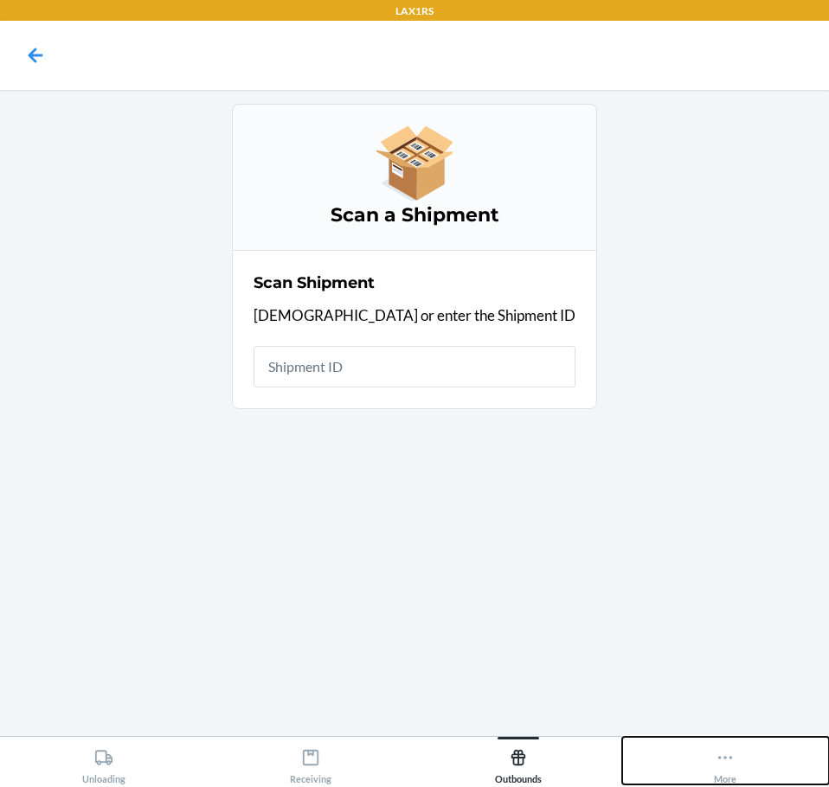
click at [712, 758] on button "More" at bounding box center [726, 761] width 208 height 48
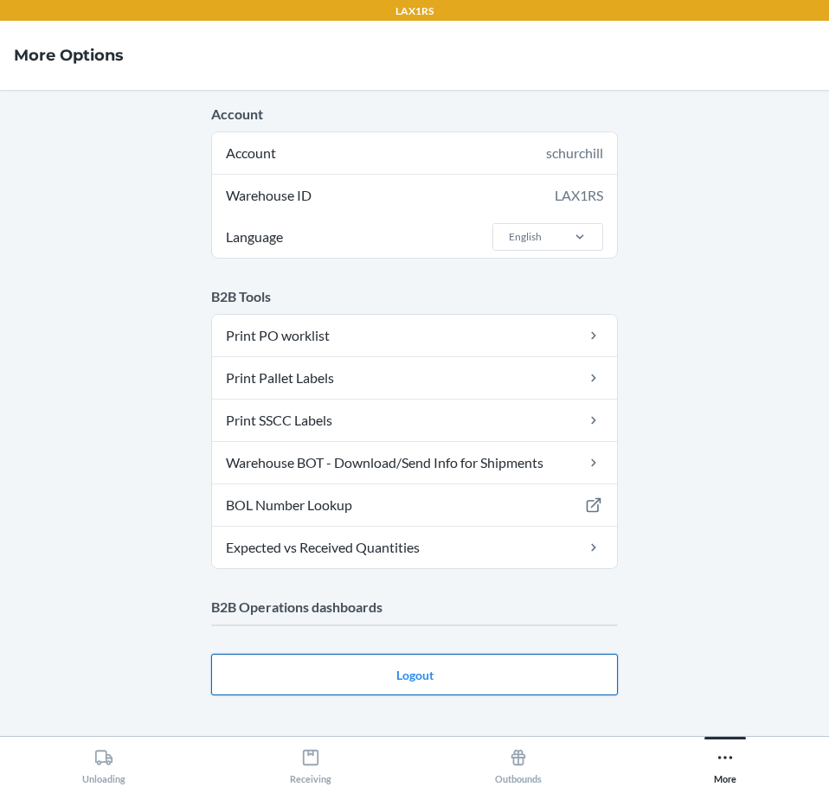
click at [444, 636] on main "Account Account schurchill Warehouse ID LAX1RS Language English B2B Tools Print…" at bounding box center [414, 413] width 829 height 646
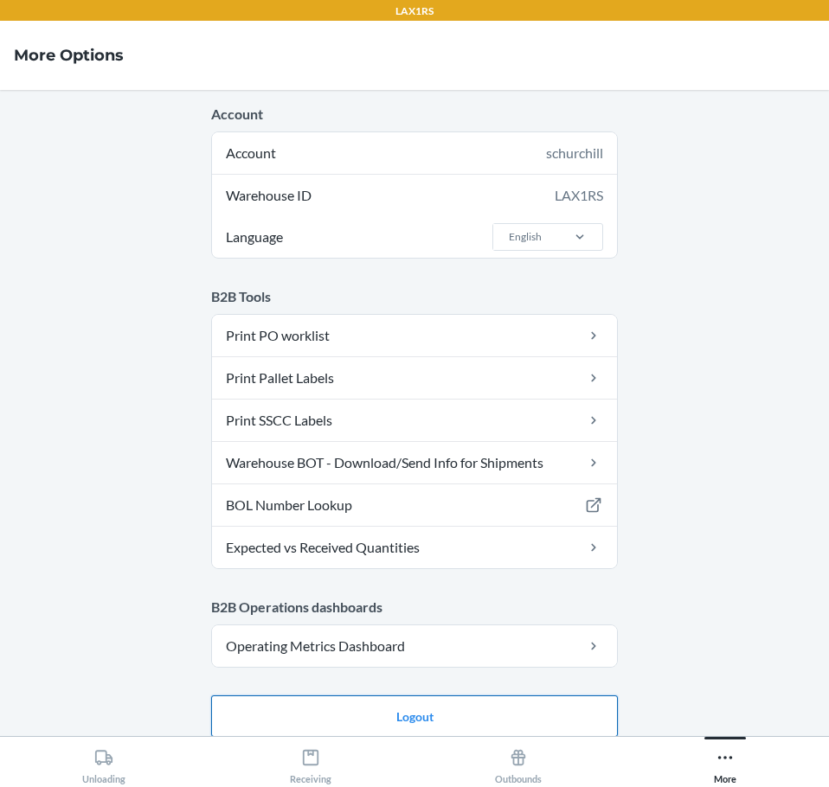
click at [436, 715] on button "Logout" at bounding box center [414, 717] width 407 height 42
